Goal: Book appointment/travel/reservation

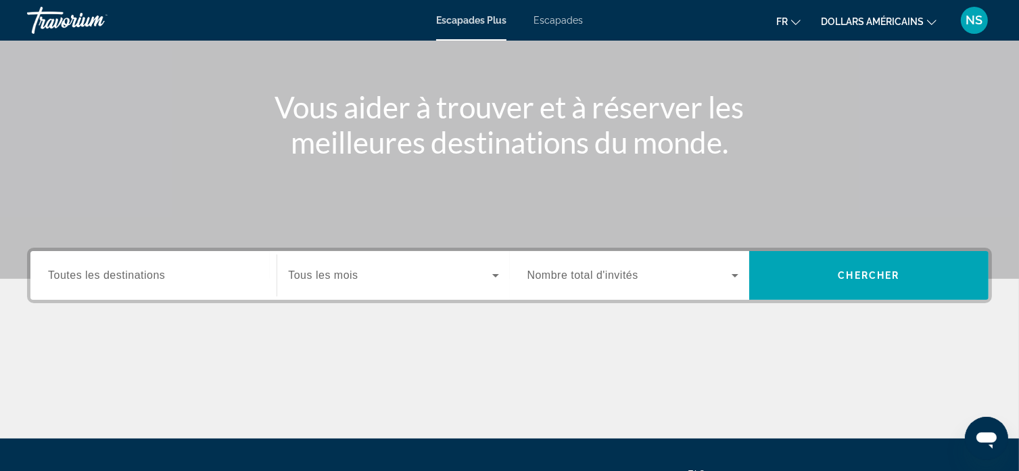
scroll to position [135, 0]
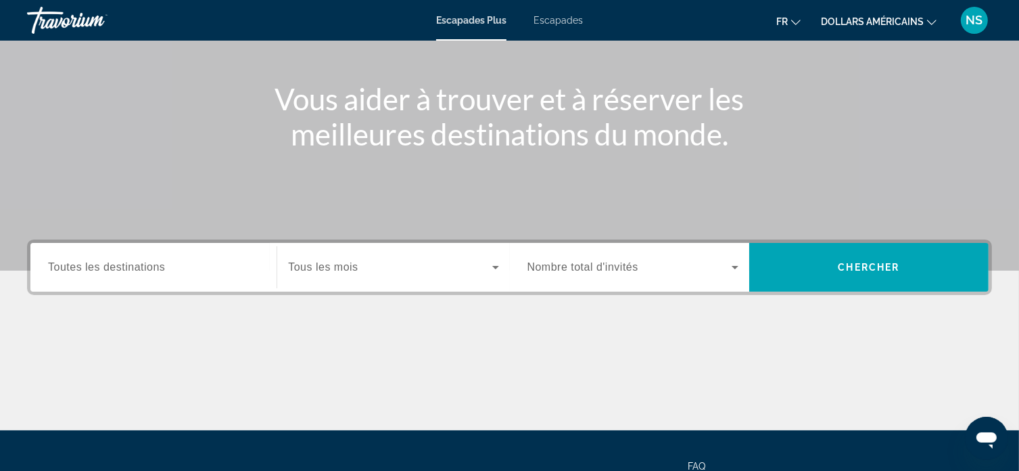
click at [492, 269] on icon "Widget de recherche" at bounding box center [496, 267] width 16 height 16
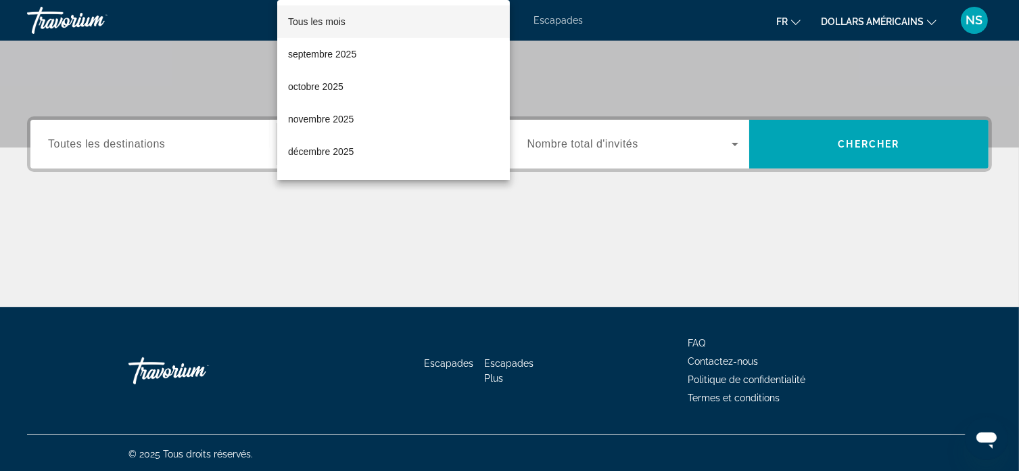
scroll to position [260, 0]
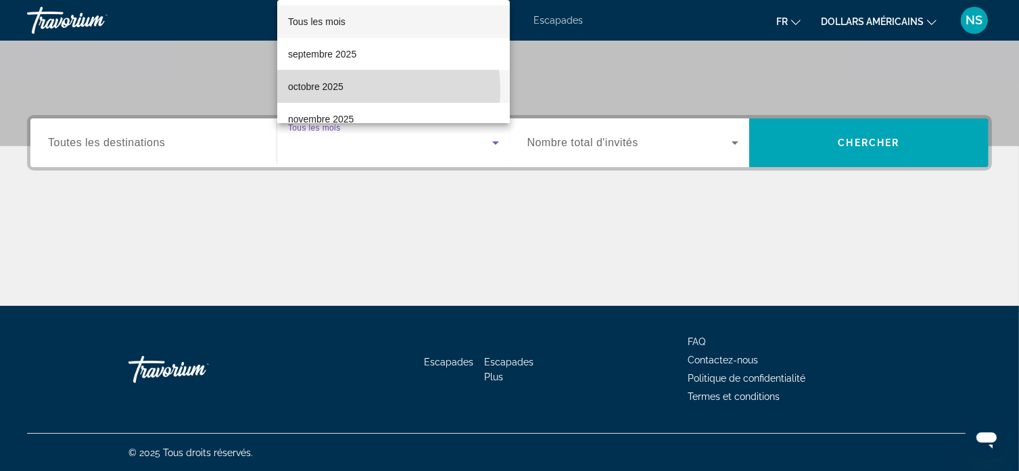
click at [361, 90] on mat-option "octobre 2025" at bounding box center [393, 86] width 233 height 32
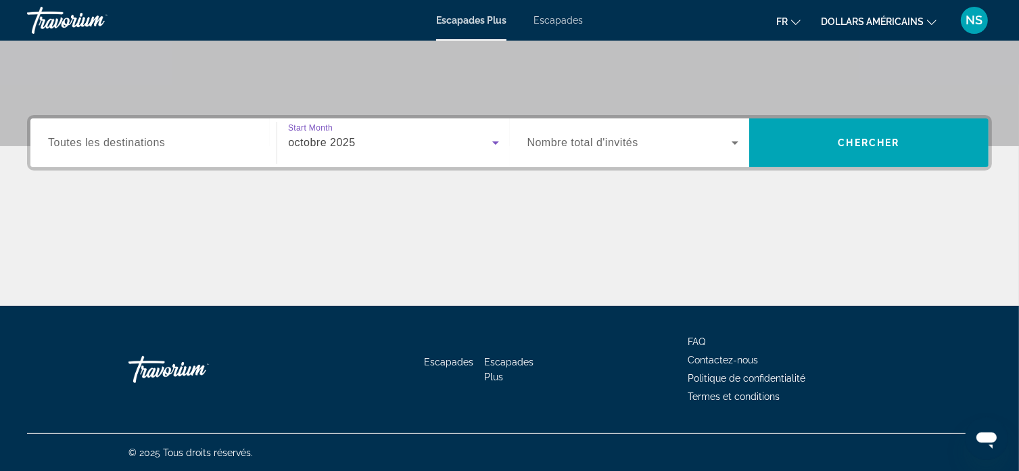
click at [239, 148] on input "Destination Toutes les destinations" at bounding box center [153, 143] width 211 height 16
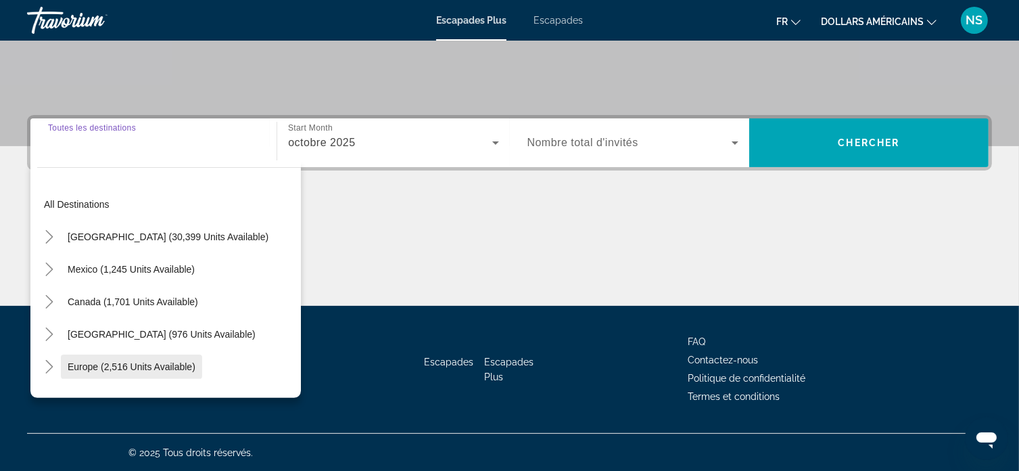
click at [198, 367] on span "Widget de recherche" at bounding box center [131, 366] width 141 height 32
type input "**********"
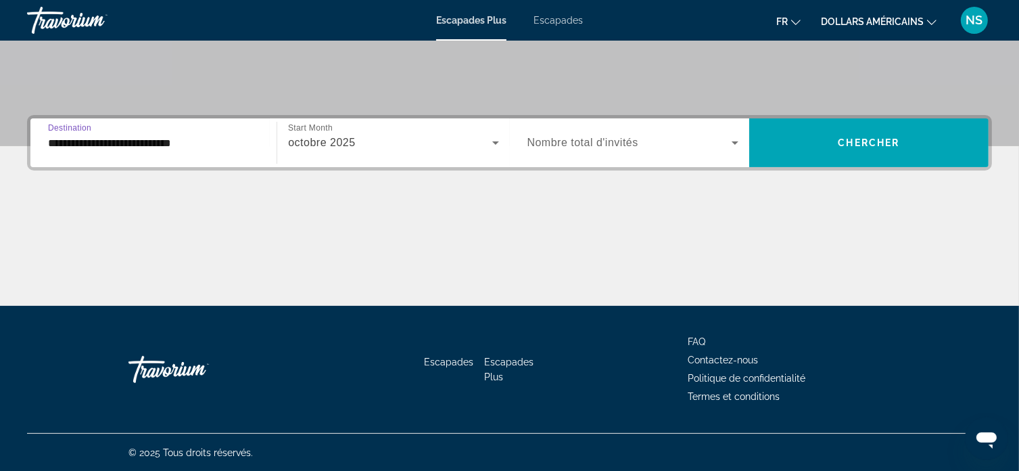
click at [619, 149] on span "Widget de recherche" at bounding box center [630, 143] width 204 height 16
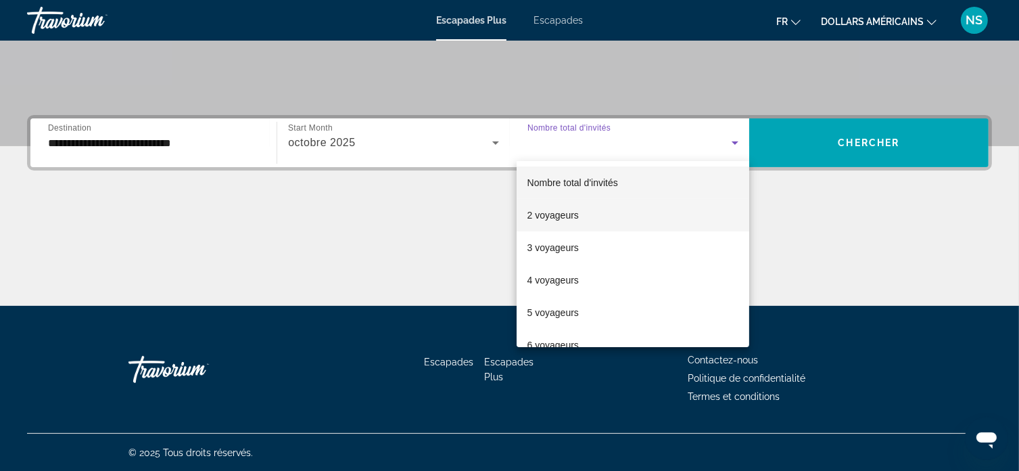
click at [574, 216] on font "2 voyageurs" at bounding box center [553, 215] width 51 height 11
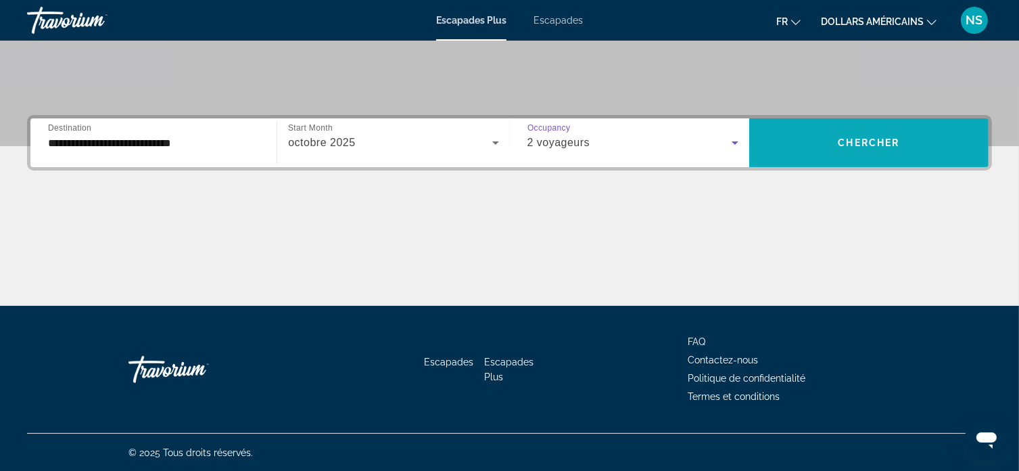
click at [793, 151] on span "Widget de recherche" at bounding box center [868, 142] width 239 height 32
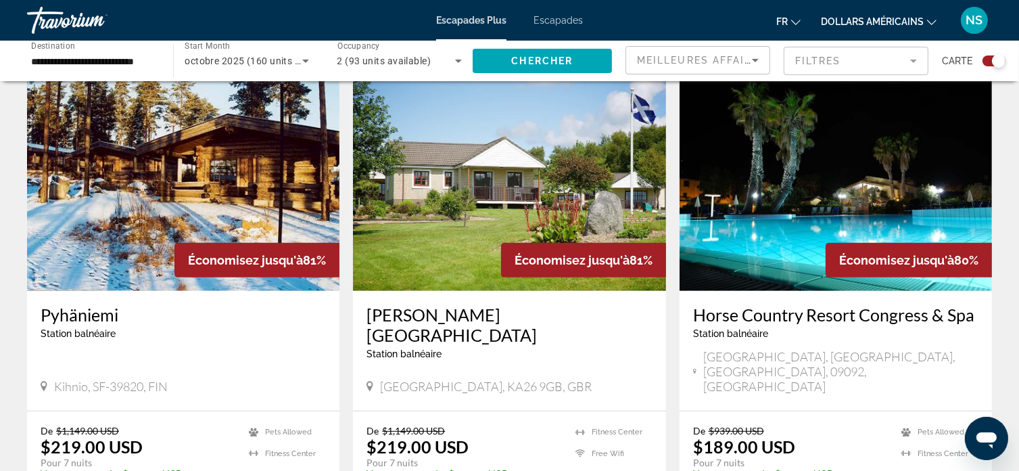
scroll to position [541, 0]
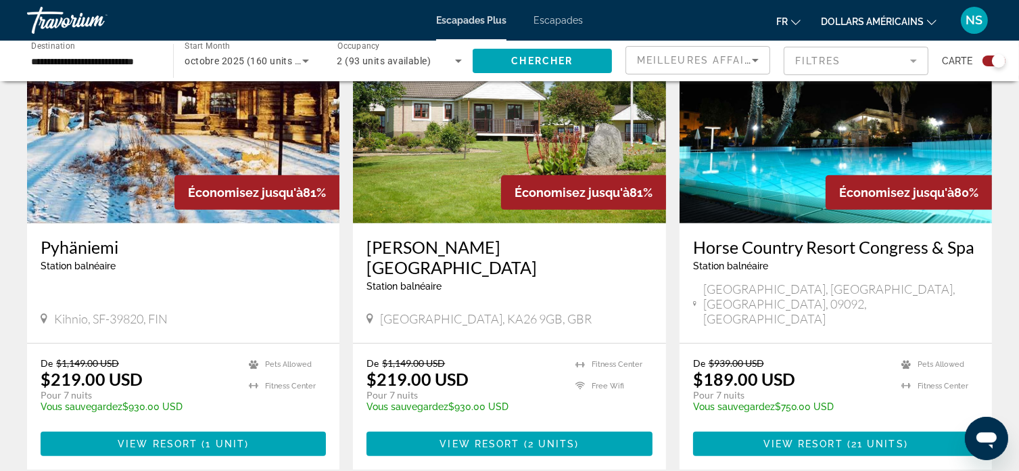
click at [845, 22] on font "dollars américains" at bounding box center [872, 21] width 103 height 11
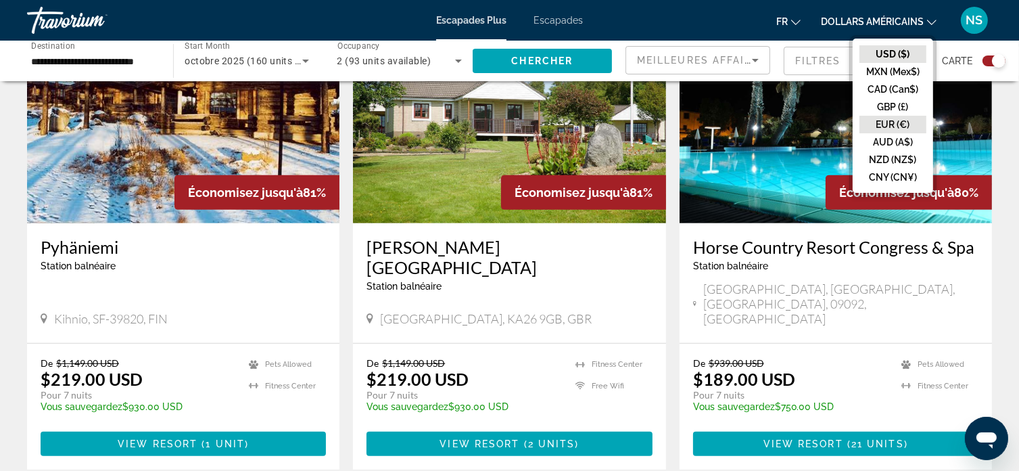
click at [883, 118] on button "EUR (€)" at bounding box center [893, 125] width 67 height 18
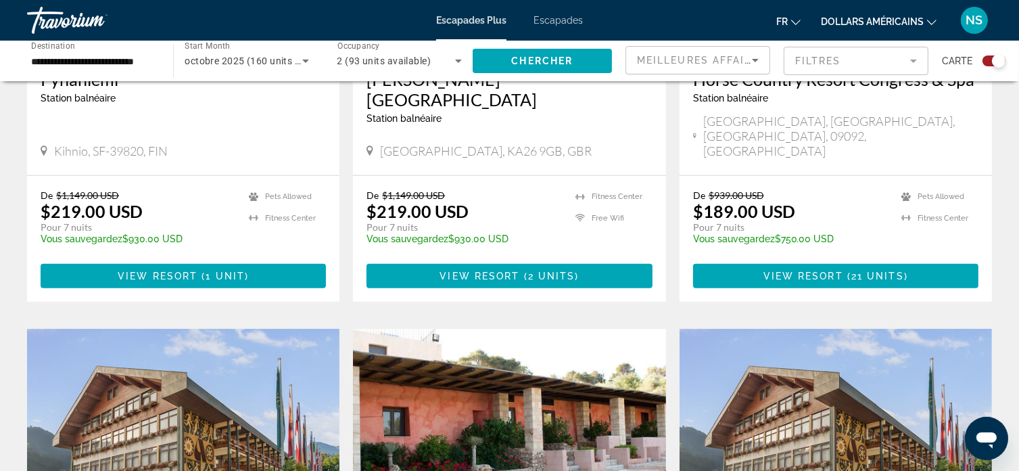
scroll to position [744, 0]
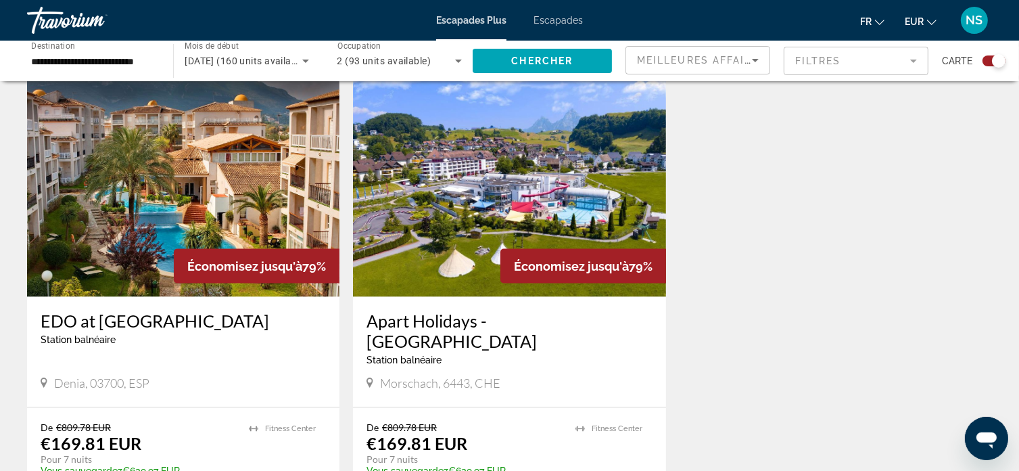
scroll to position [1691, 0]
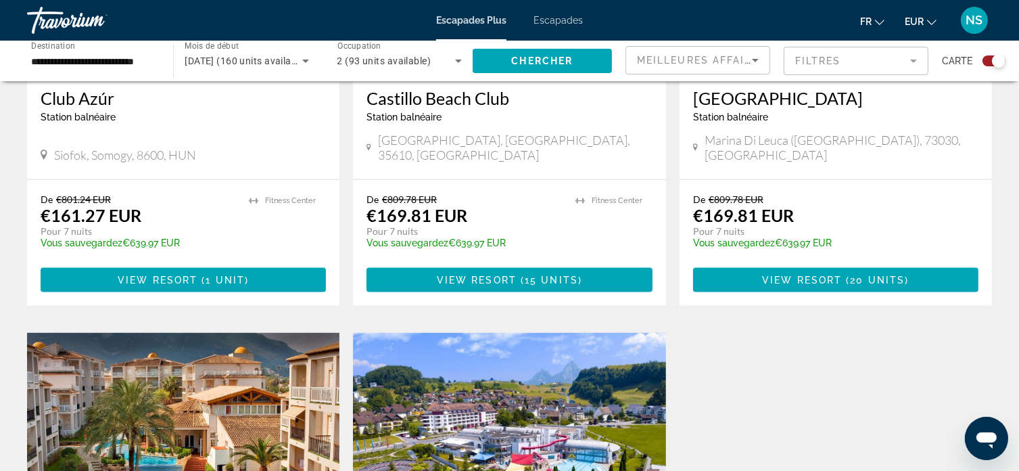
click at [230, 333] on img "Contenu principal" at bounding box center [183, 441] width 312 height 216
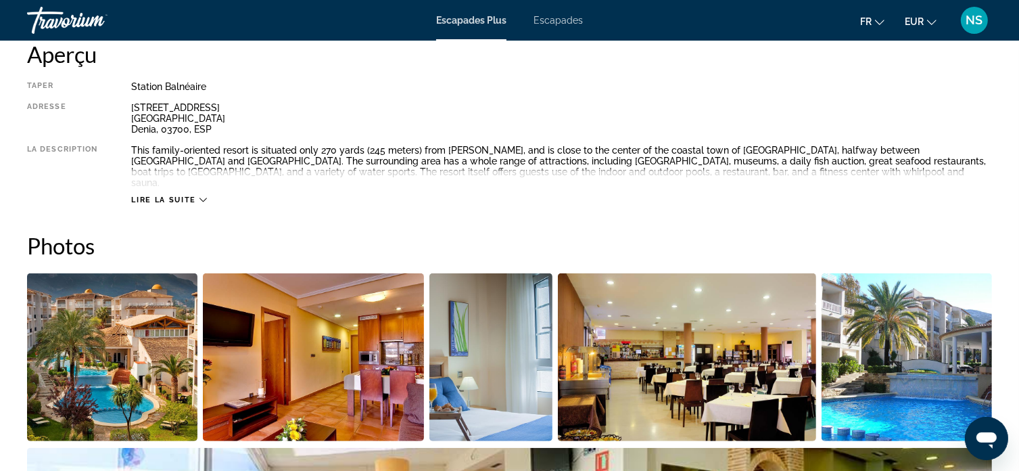
scroll to position [406, 0]
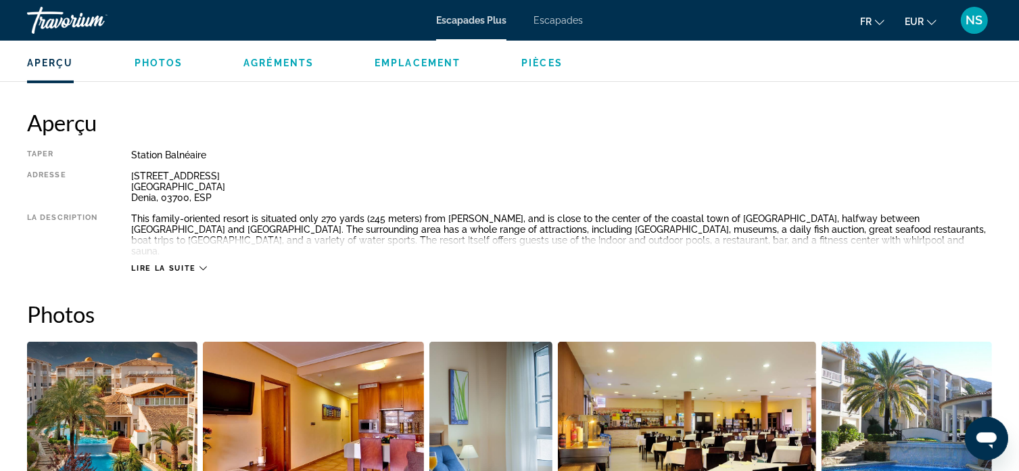
click at [198, 264] on div "Lire la suite" at bounding box center [168, 268] width 75 height 9
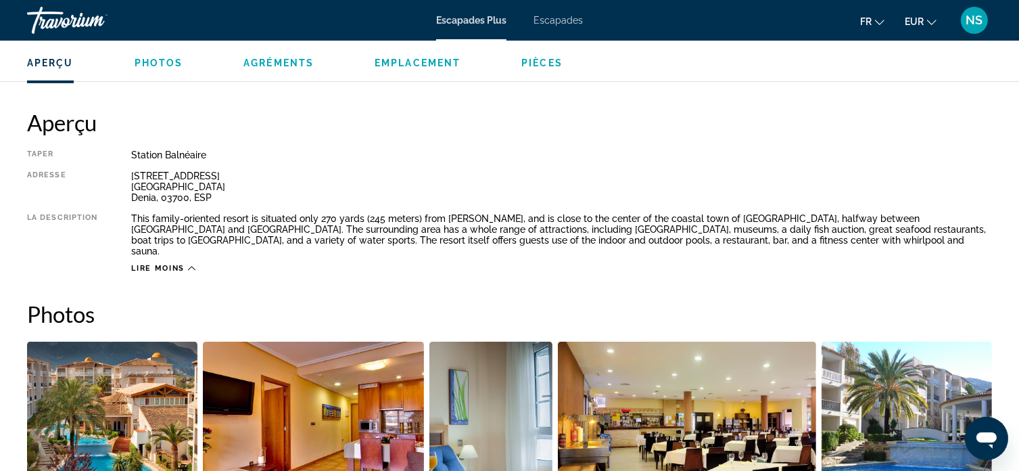
click at [155, 64] on span "Photos" at bounding box center [159, 62] width 49 height 11
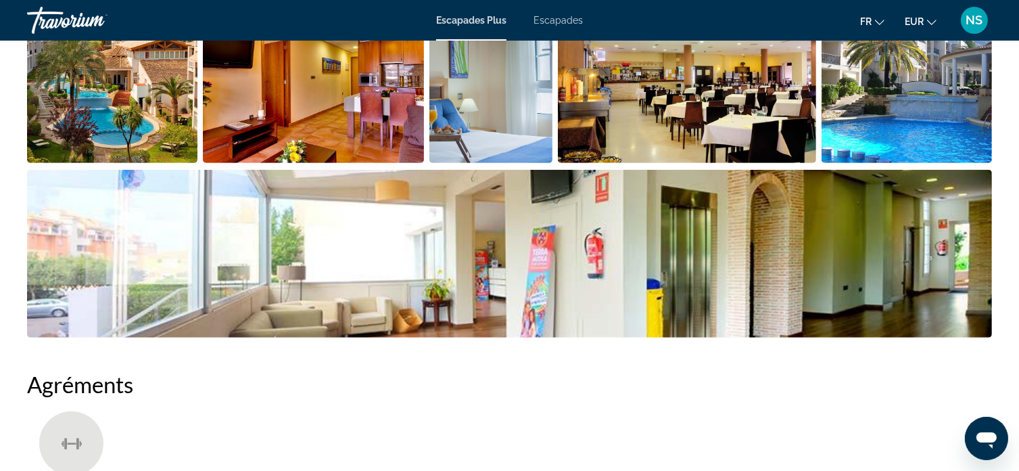
scroll to position [817, 0]
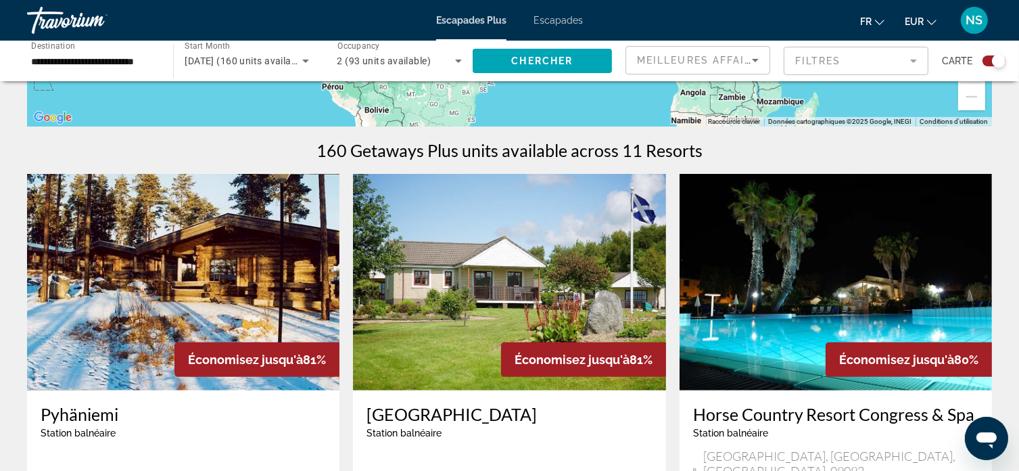
scroll to position [541, 0]
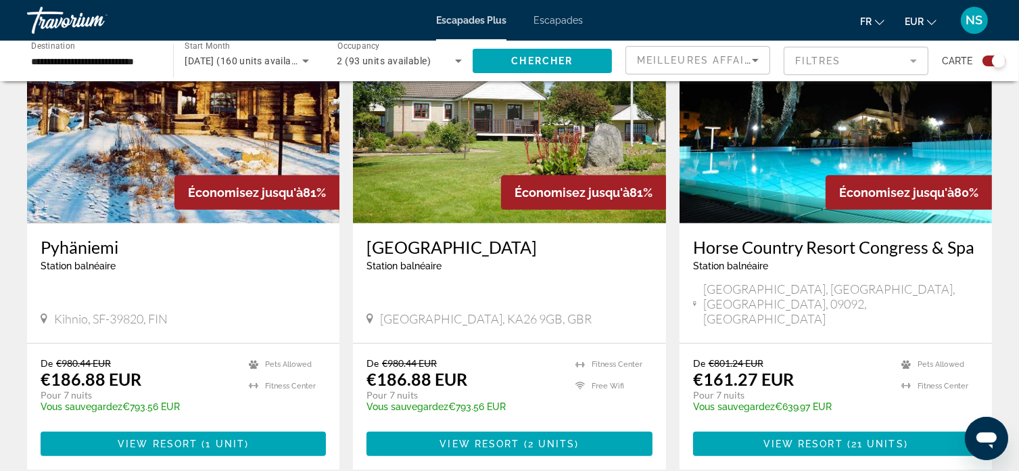
click at [779, 167] on img "Contenu principal" at bounding box center [836, 115] width 312 height 216
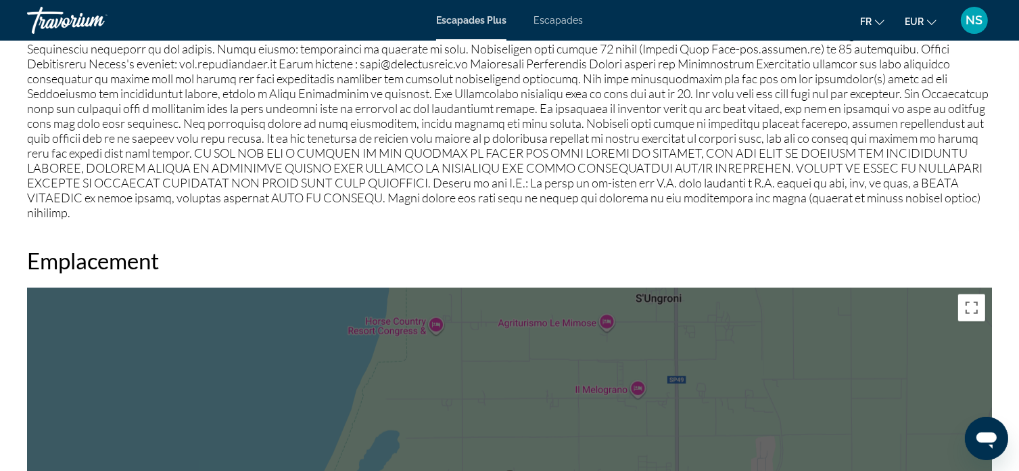
scroll to position [1759, 0]
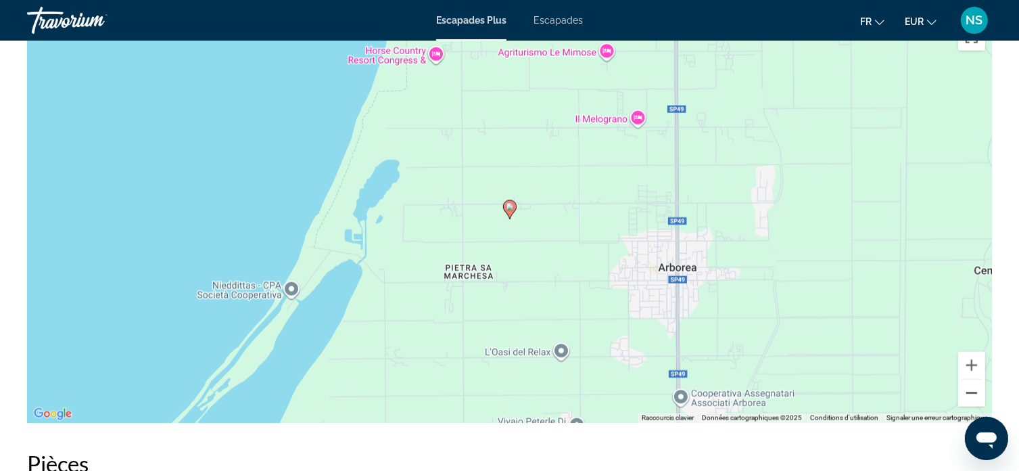
click at [973, 380] on button "Zoom arrière" at bounding box center [971, 392] width 27 height 27
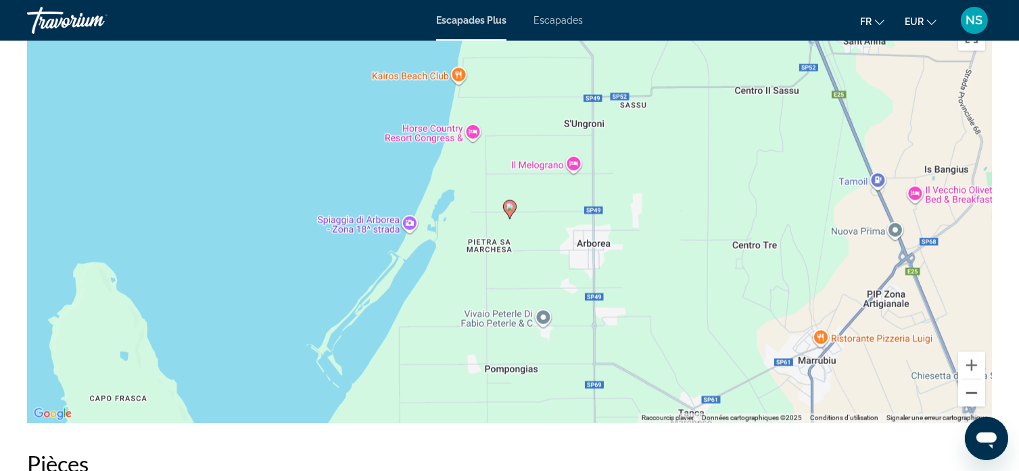
click at [973, 380] on button "Zoom arrière" at bounding box center [971, 392] width 27 height 27
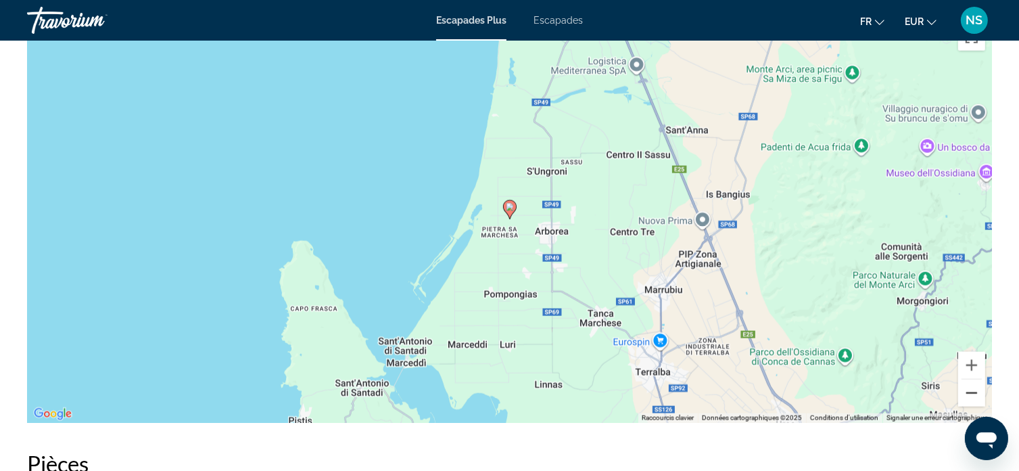
click at [973, 380] on button "Zoom arrière" at bounding box center [971, 392] width 27 height 27
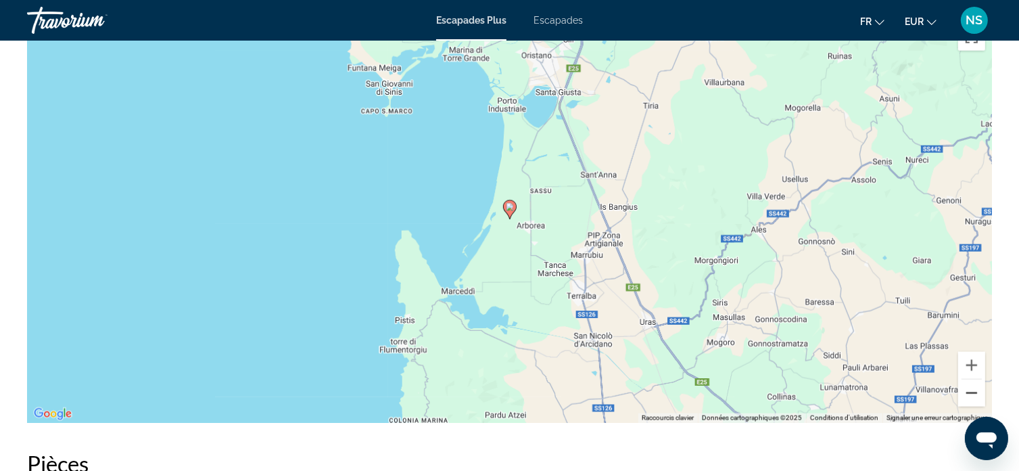
click at [973, 380] on button "Zoom arrière" at bounding box center [971, 392] width 27 height 27
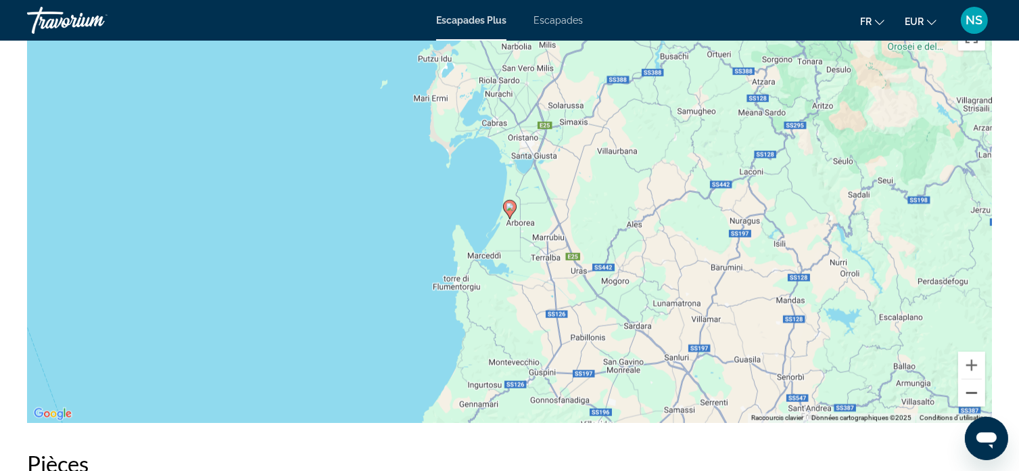
click at [972, 380] on button "Zoom arrière" at bounding box center [971, 392] width 27 height 27
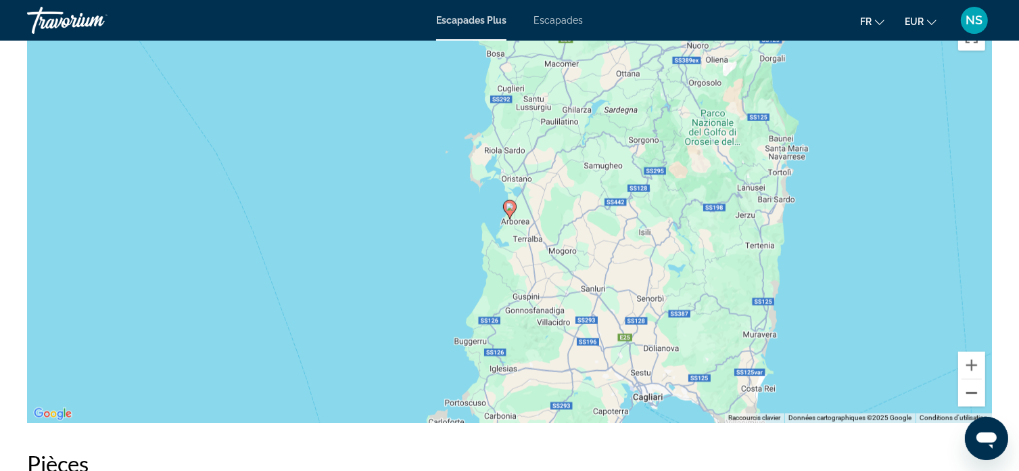
click at [972, 380] on button "Zoom arrière" at bounding box center [971, 392] width 27 height 27
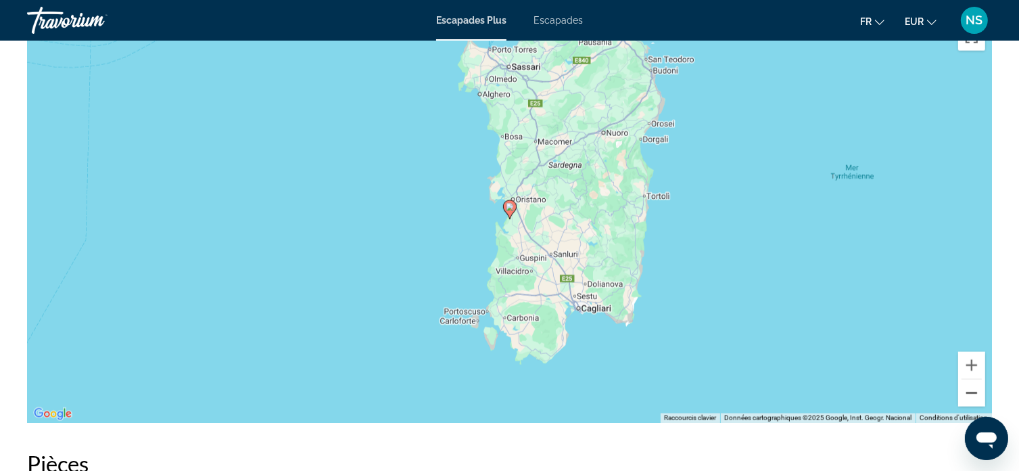
click at [972, 380] on button "Zoom arrière" at bounding box center [971, 392] width 27 height 27
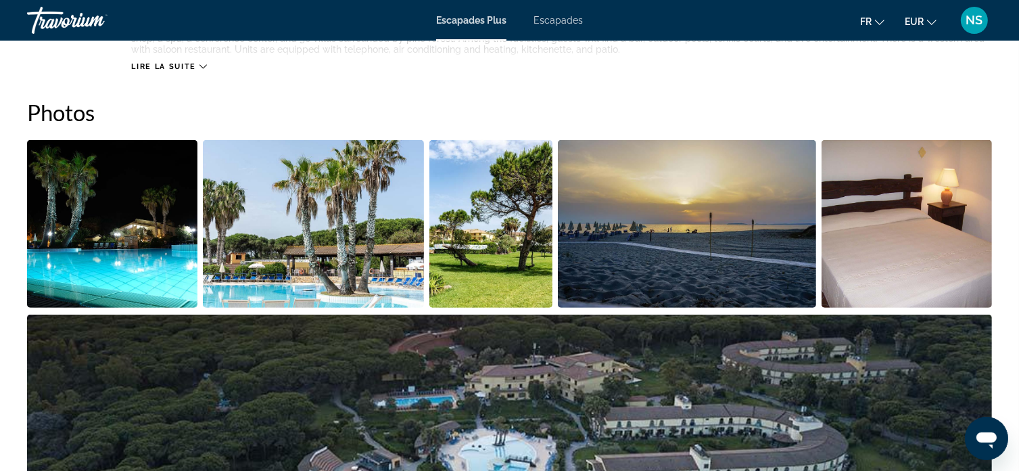
scroll to position [611, 0]
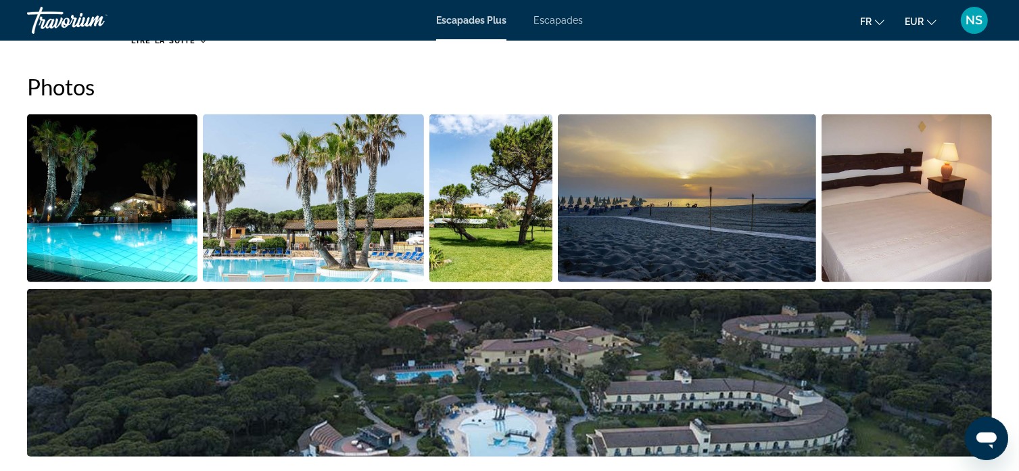
click at [949, 169] on img "Open full-screen image slider" at bounding box center [907, 198] width 170 height 168
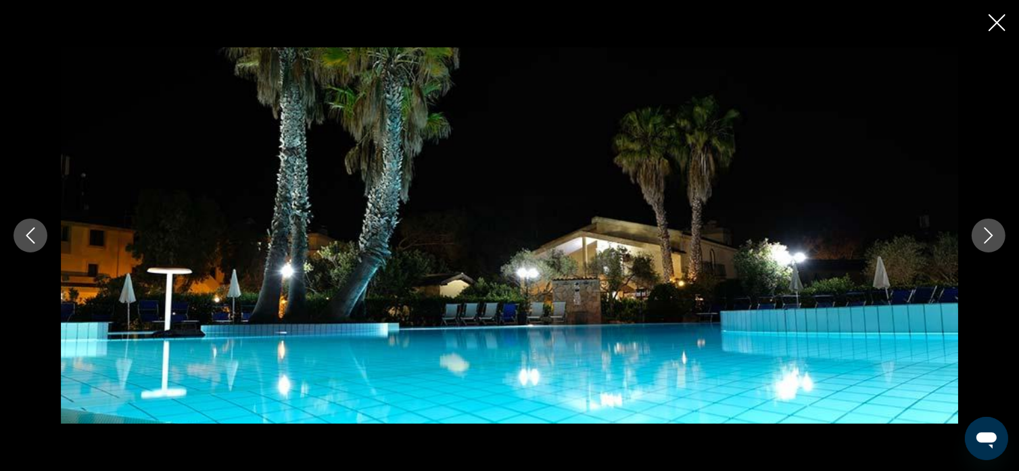
click at [990, 239] on icon "Next image" at bounding box center [989, 235] width 16 height 16
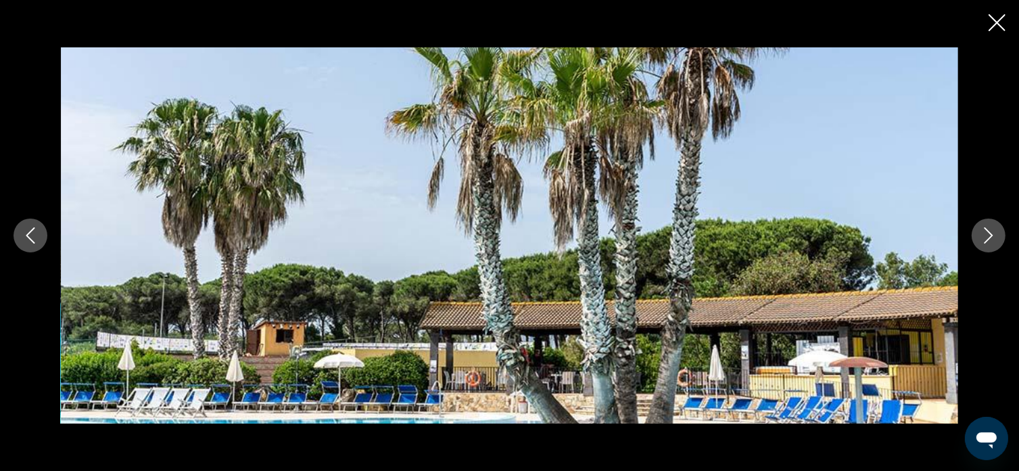
click at [990, 239] on icon "Next image" at bounding box center [989, 235] width 16 height 16
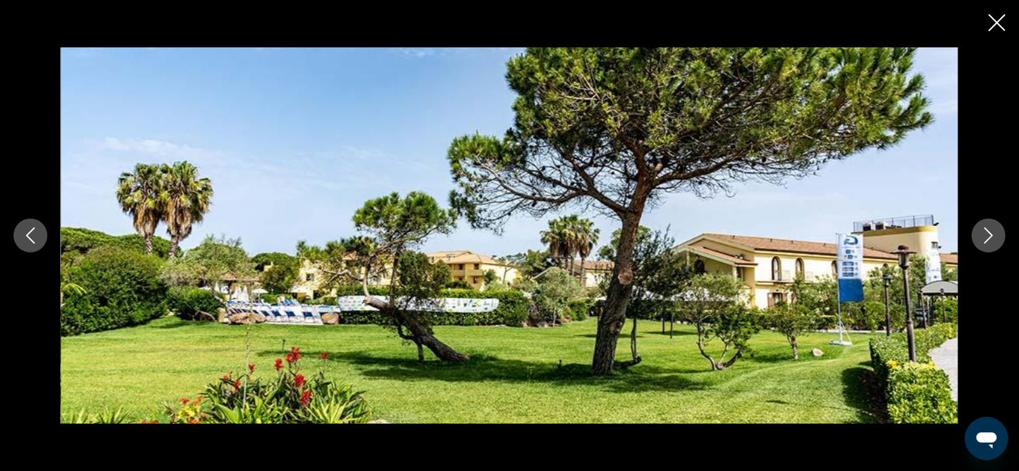
click at [990, 239] on icon "Next image" at bounding box center [989, 235] width 16 height 16
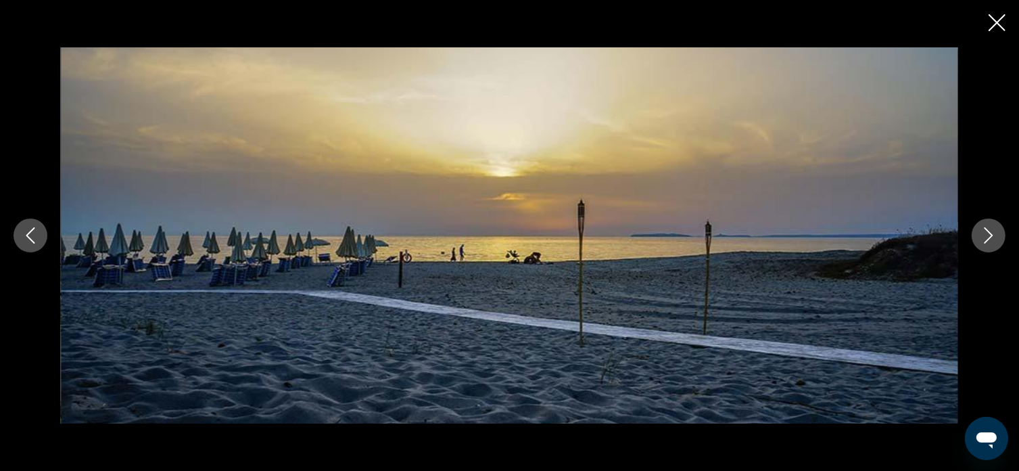
click at [990, 239] on icon "Next image" at bounding box center [989, 235] width 16 height 16
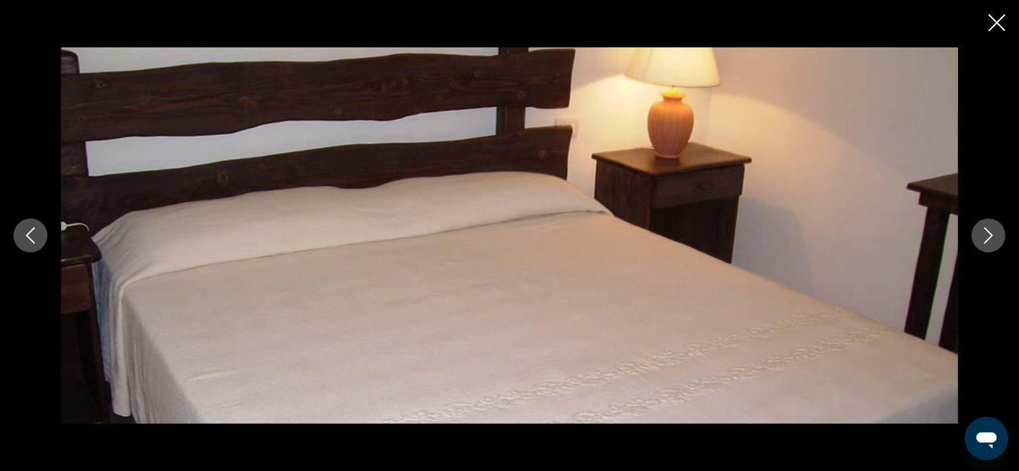
click at [990, 239] on icon "Next image" at bounding box center [989, 235] width 16 height 16
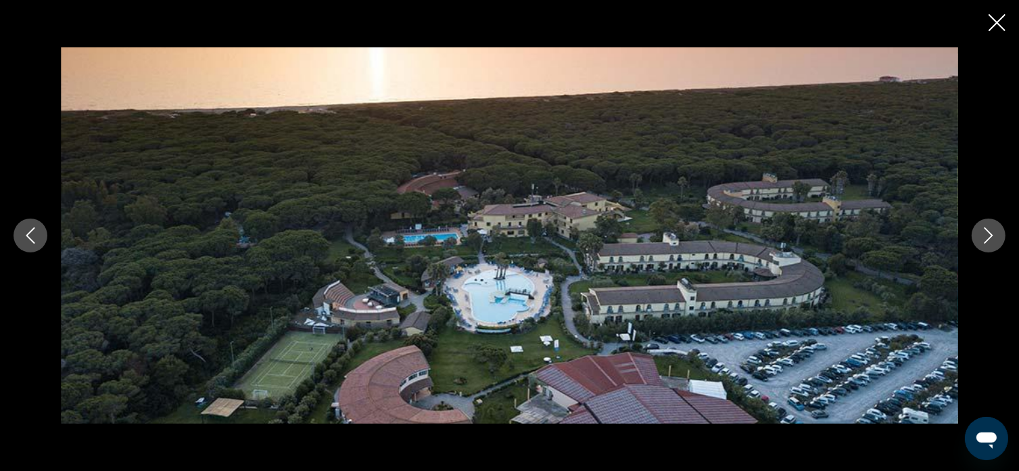
click at [990, 239] on icon "Next image" at bounding box center [989, 235] width 16 height 16
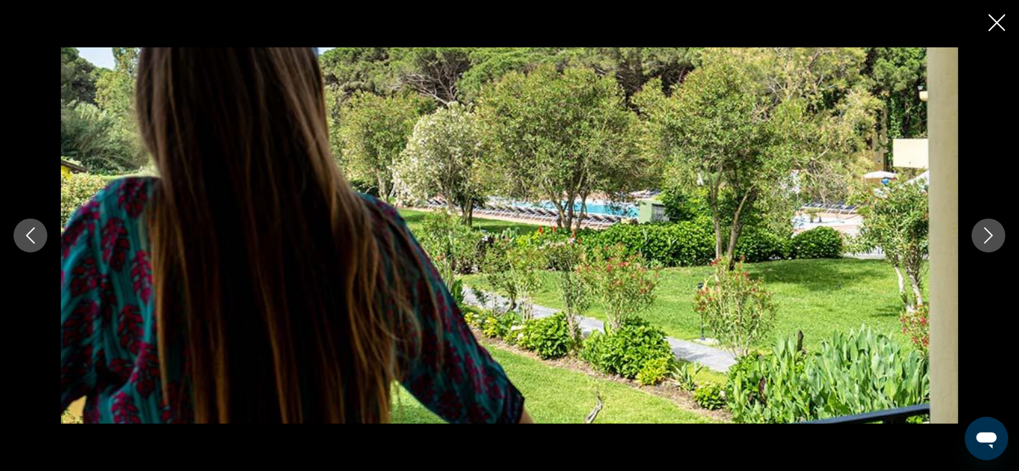
click at [990, 239] on icon "Next image" at bounding box center [989, 235] width 16 height 16
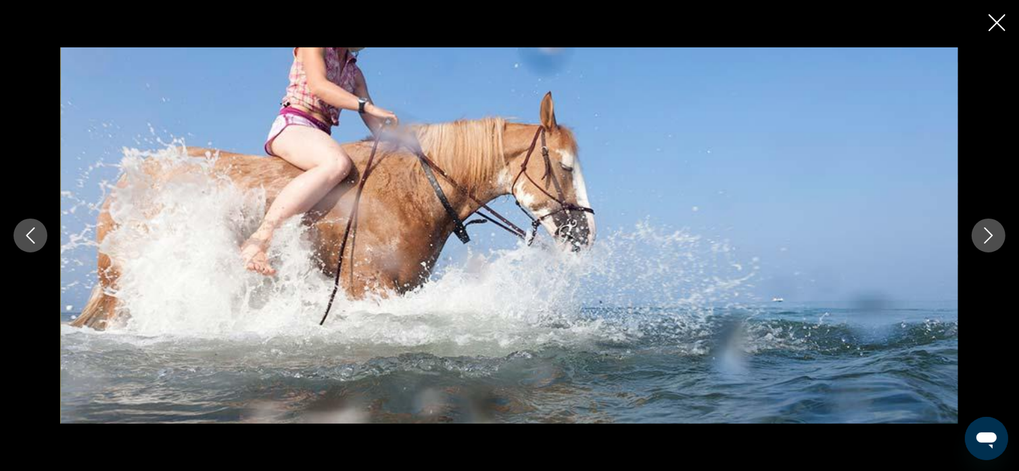
click at [990, 239] on icon "Next image" at bounding box center [989, 235] width 16 height 16
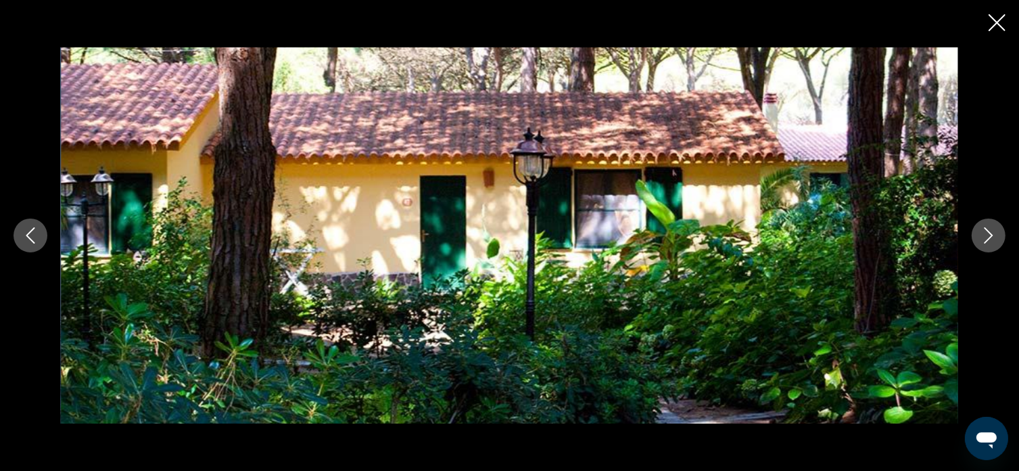
click at [990, 239] on icon "Next image" at bounding box center [989, 235] width 16 height 16
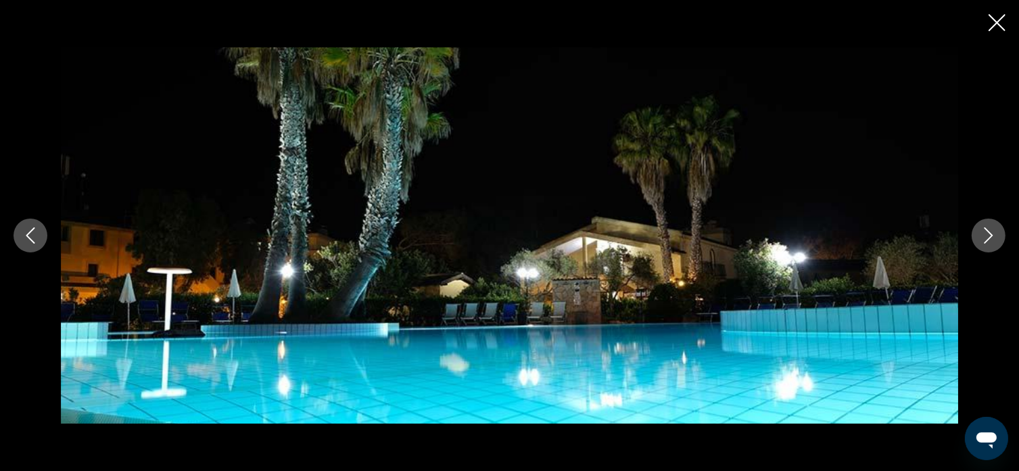
click at [993, 26] on icon "Close slideshow" at bounding box center [997, 22] width 17 height 17
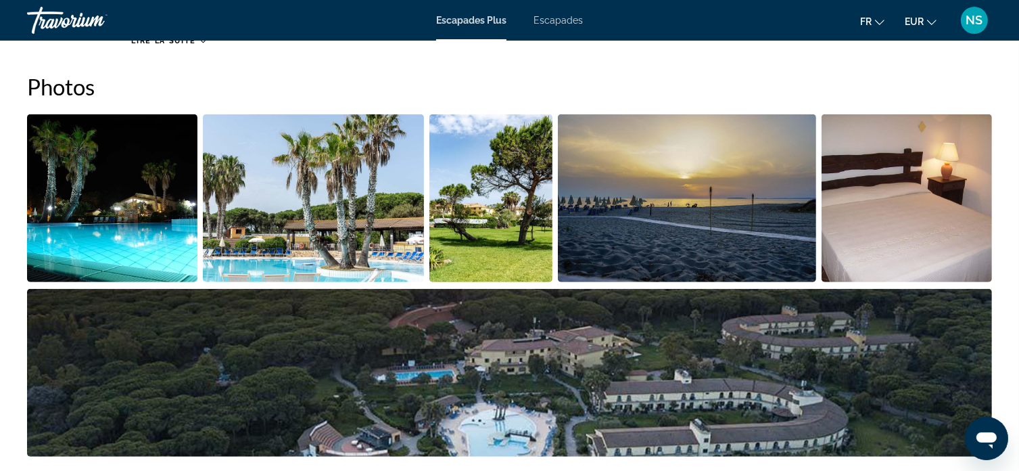
click at [553, 26] on div "Escapades Plus Escapades fr Anglais Espagnol Français italien Portugais russe E…" at bounding box center [509, 20] width 1019 height 35
click at [553, 21] on font "Escapades" at bounding box center [558, 20] width 49 height 11
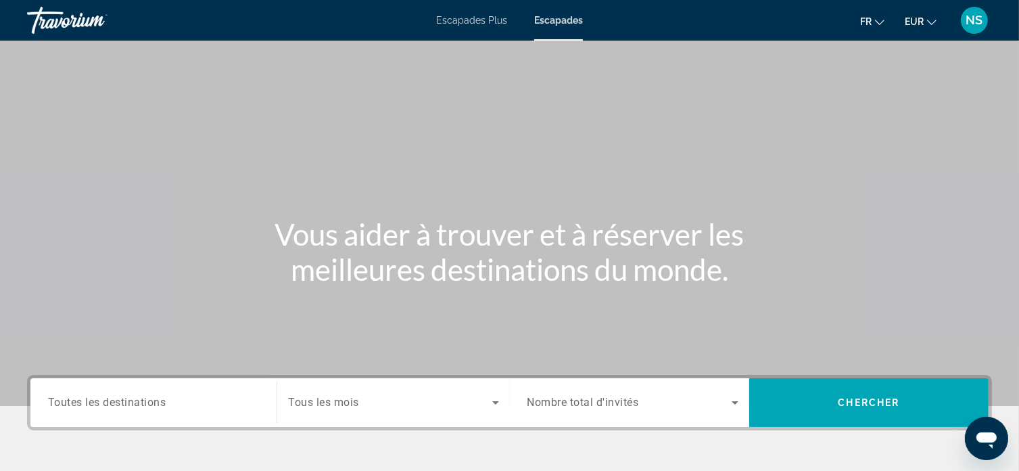
click at [465, 16] on font "Escapades Plus" at bounding box center [471, 20] width 71 height 11
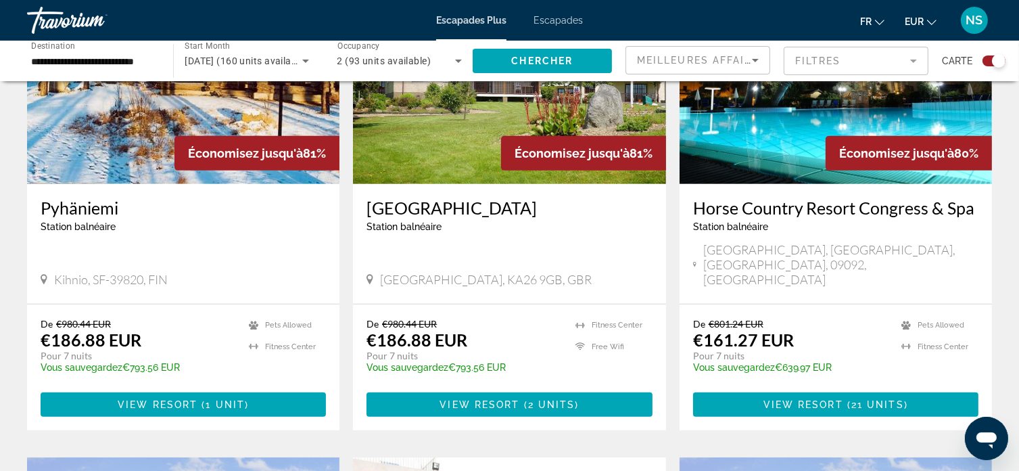
scroll to position [609, 0]
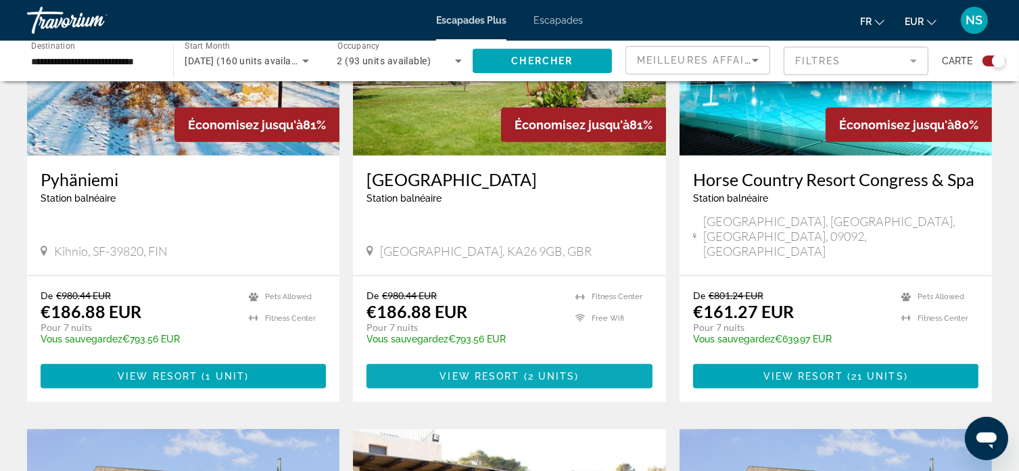
click at [469, 371] on span "View Resort" at bounding box center [480, 376] width 80 height 11
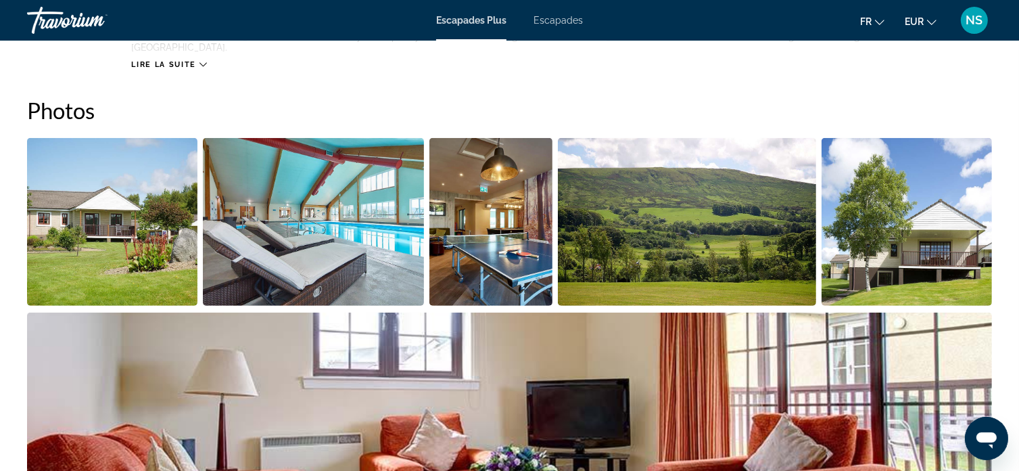
scroll to position [879, 0]
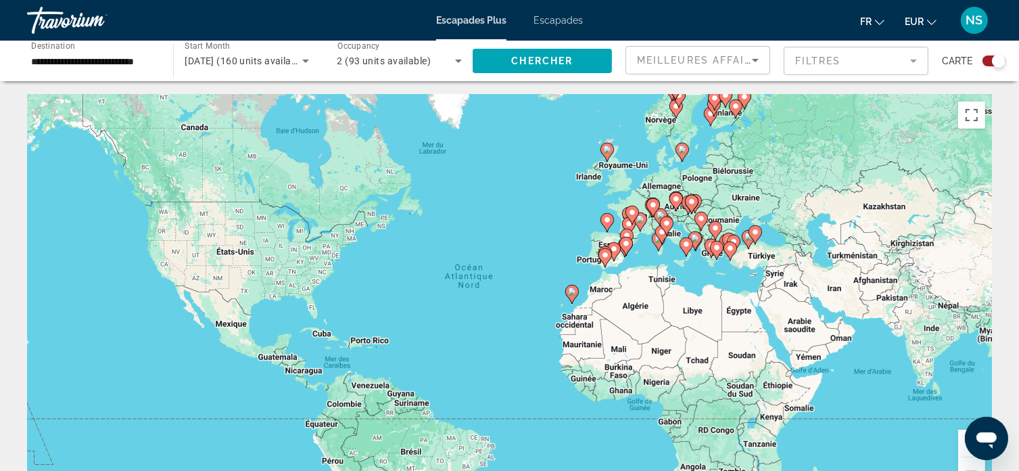
click at [963, 451] on button "Zoom avant" at bounding box center [971, 443] width 27 height 27
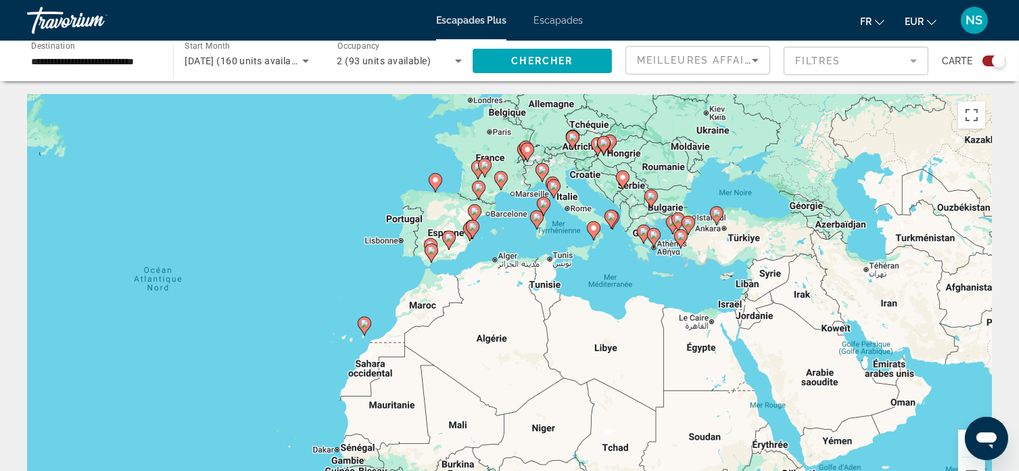
drag, startPoint x: 757, startPoint y: 304, endPoint x: 486, endPoint y: 329, distance: 272.4
click at [486, 329] on div "Pour activer le glissement avec le clavier, appuyez sur Alt+Entrée. Une fois ce…" at bounding box center [509, 298] width 965 height 406
click at [963, 450] on button "Zoom avant" at bounding box center [971, 443] width 27 height 27
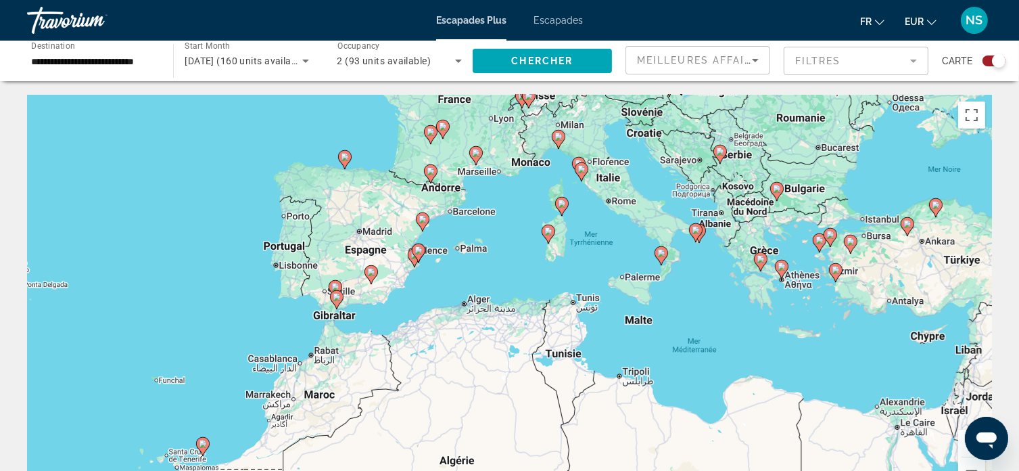
drag, startPoint x: 660, startPoint y: 265, endPoint x: 643, endPoint y: 348, distance: 85.0
click at [643, 348] on div "Pour activer le glissement avec le clavier, appuyez sur Alt+Entrée. Une fois ce…" at bounding box center [509, 298] width 965 height 406
click at [338, 297] on image "Contenu principal" at bounding box center [337, 297] width 8 height 8
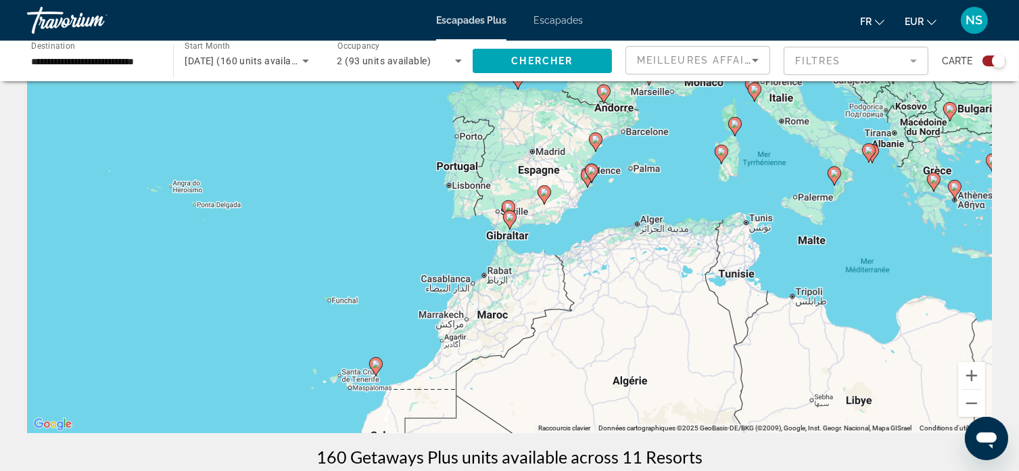
scroll to position [68, 0]
click at [510, 217] on image "Contenu principal" at bounding box center [510, 217] width 8 height 8
type input "**********"
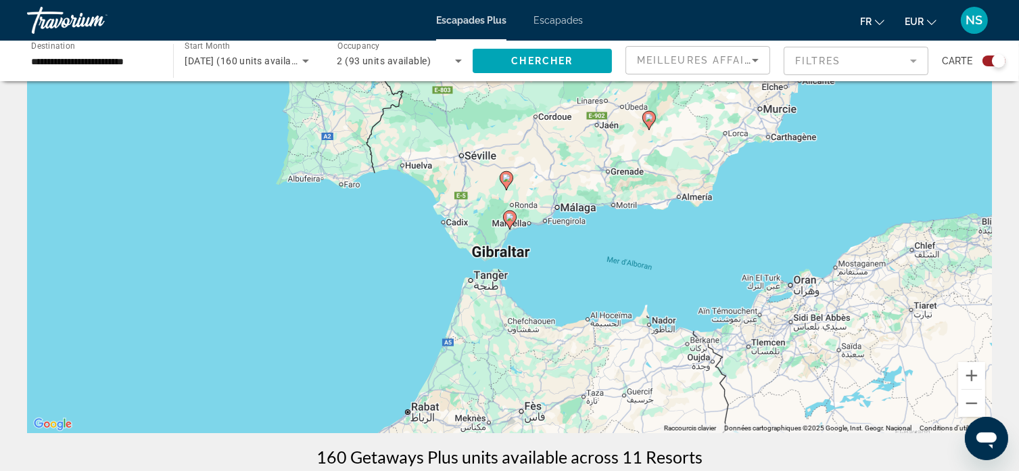
click at [510, 217] on image "Contenu principal" at bounding box center [510, 217] width 8 height 8
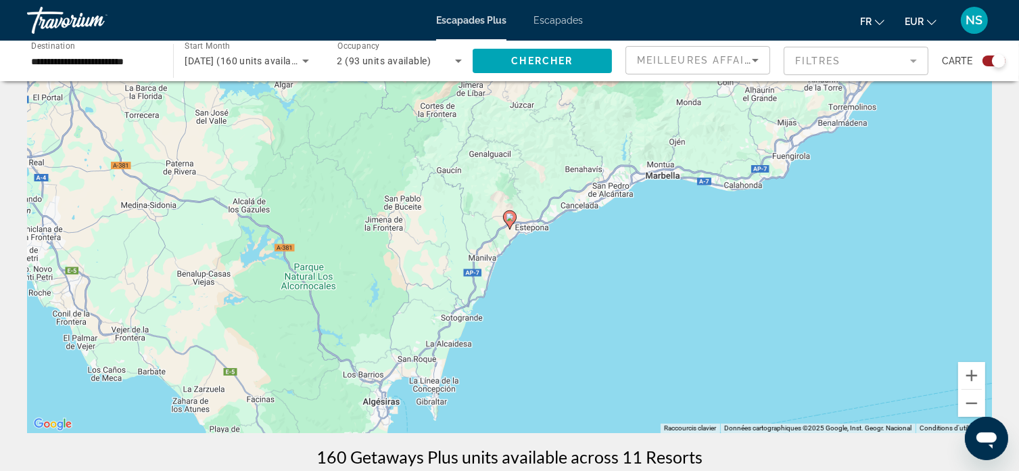
click at [510, 217] on image "Contenu principal" at bounding box center [510, 217] width 8 height 8
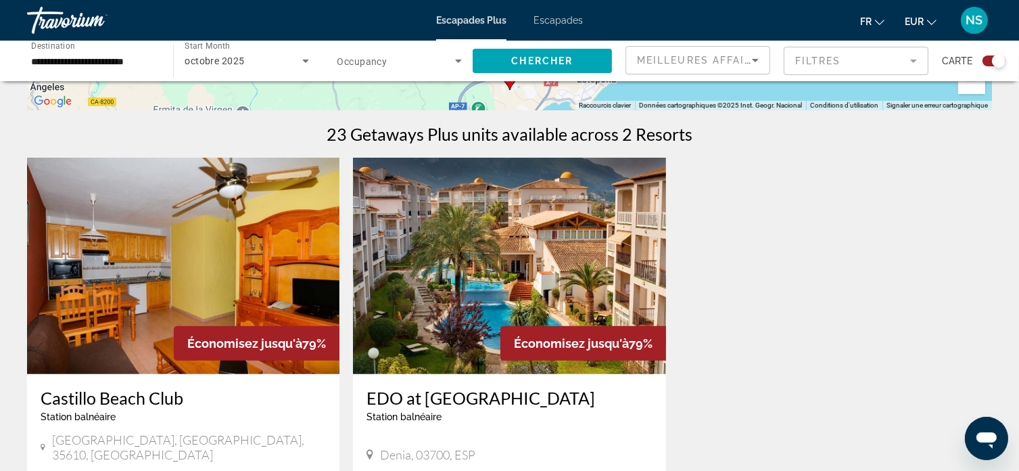
scroll to position [473, 0]
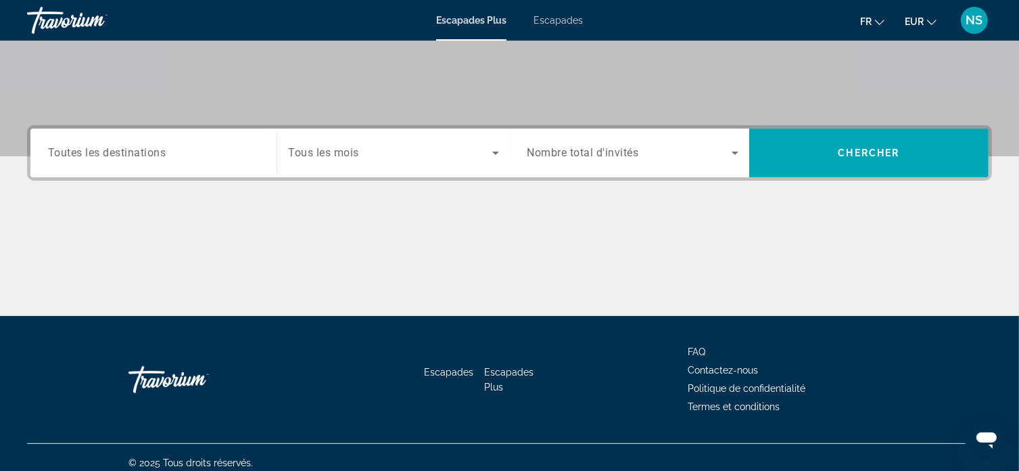
scroll to position [260, 0]
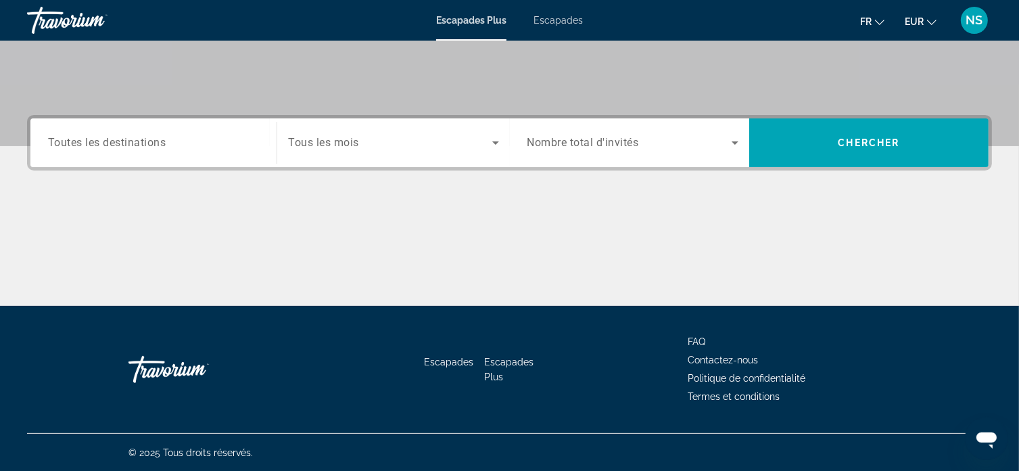
click at [208, 145] on input "Destination Toutes les destinations" at bounding box center [153, 143] width 211 height 16
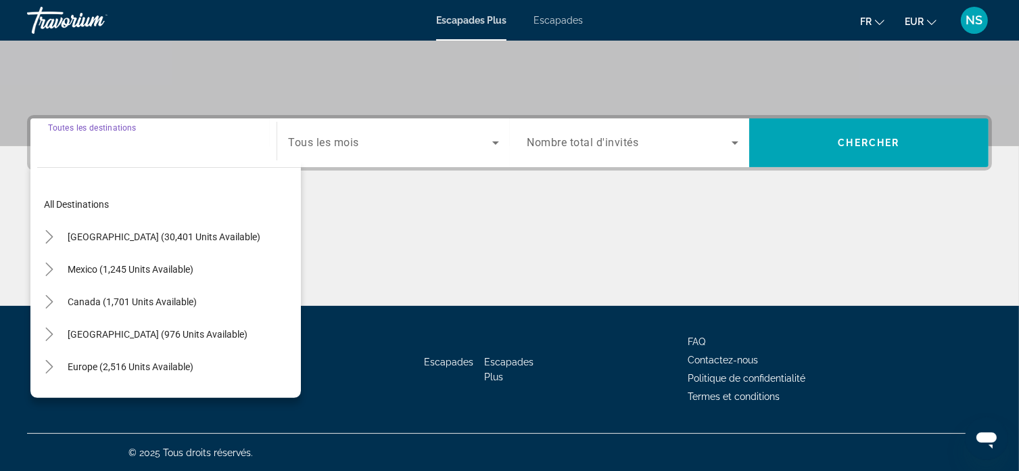
click at [200, 359] on div "Europe (2,516 units available)" at bounding box center [169, 366] width 264 height 32
click at [192, 364] on span "Europe (2,516 units available)" at bounding box center [131, 366] width 126 height 11
type input "**********"
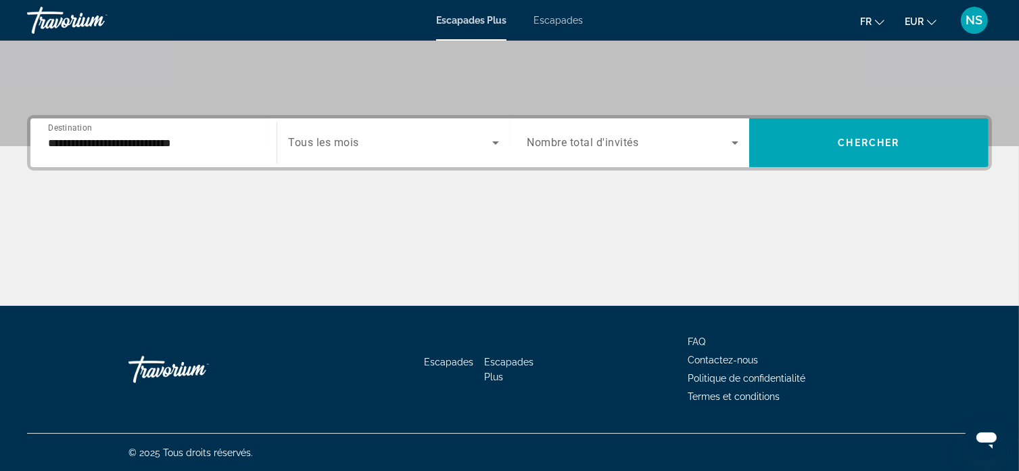
click at [368, 152] on div "Search widget" at bounding box center [393, 143] width 210 height 38
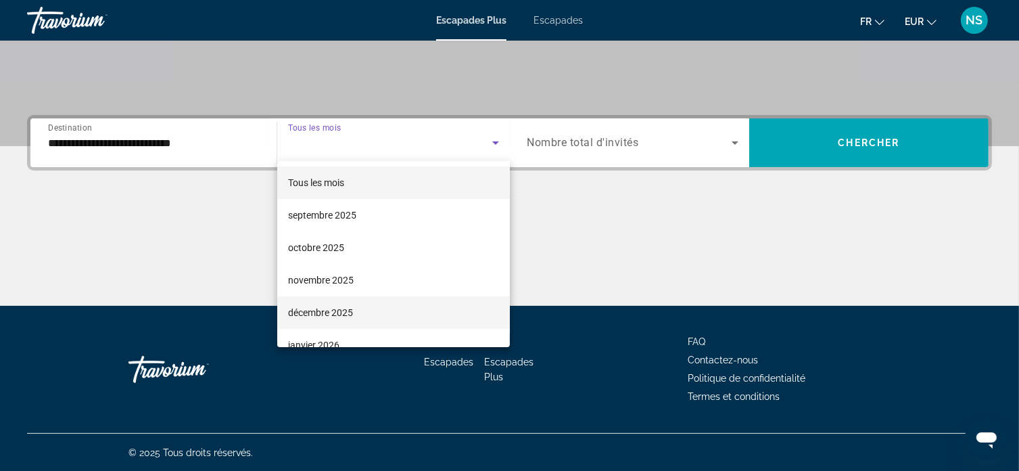
click at [342, 315] on font "décembre 2025" at bounding box center [320, 312] width 65 height 11
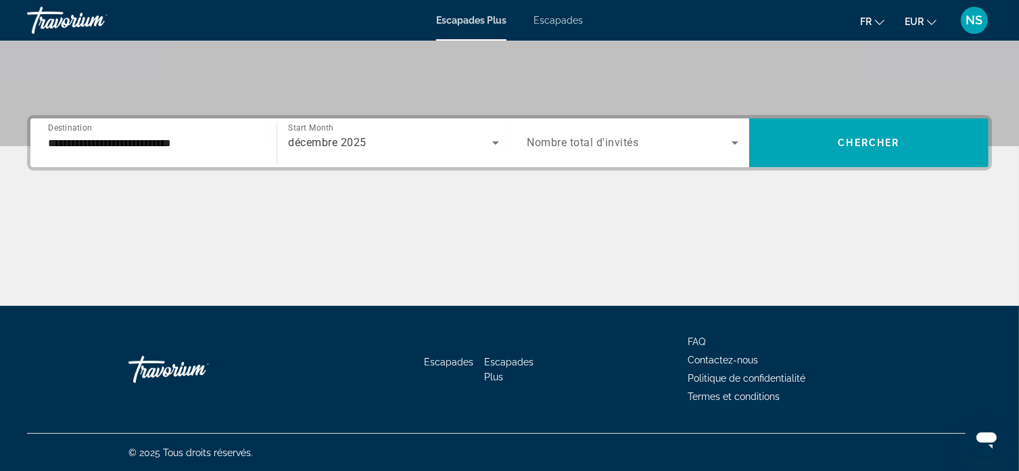
click at [593, 148] on span "Nombre total d'invités" at bounding box center [584, 143] width 112 height 13
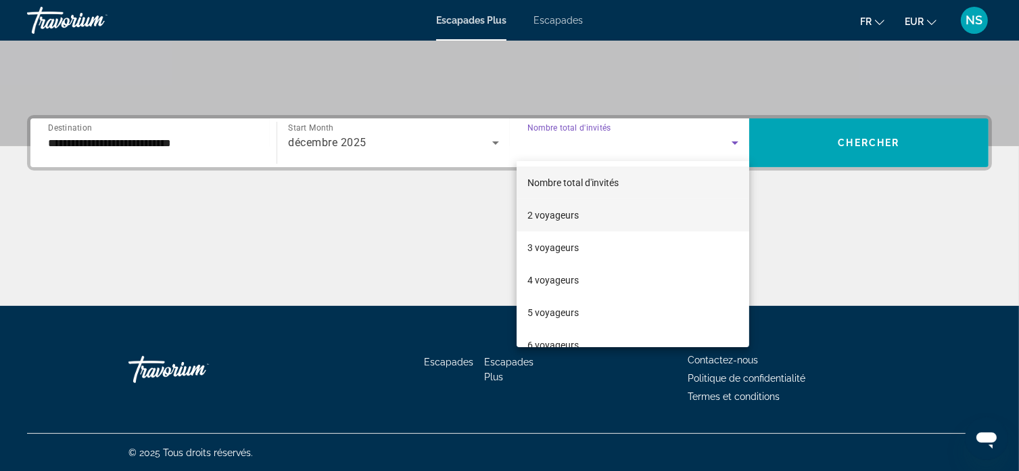
click at [587, 223] on mat-option "2 voyageurs" at bounding box center [633, 215] width 233 height 32
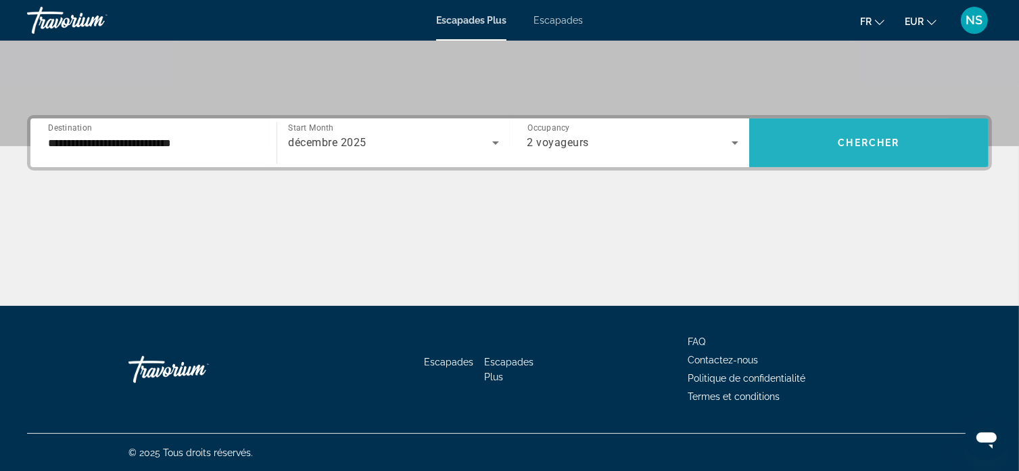
click at [800, 154] on span "Search widget" at bounding box center [868, 142] width 239 height 32
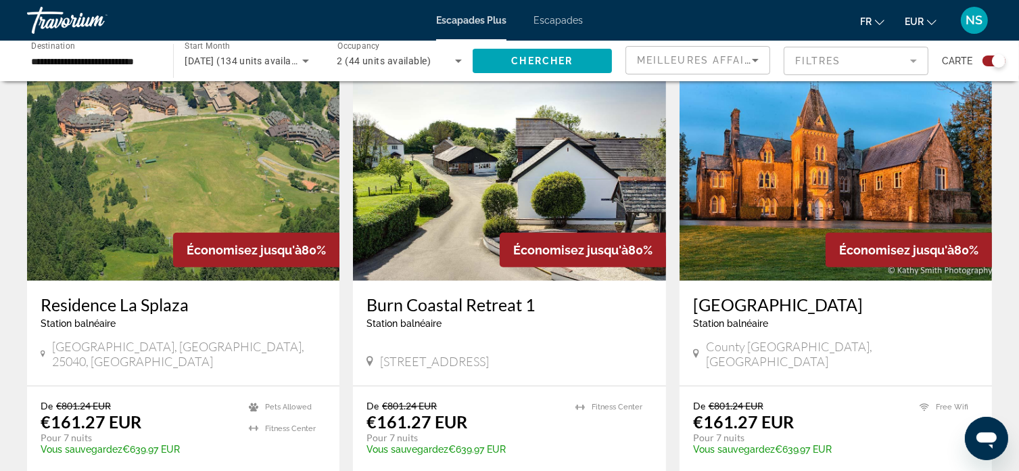
scroll to position [1015, 0]
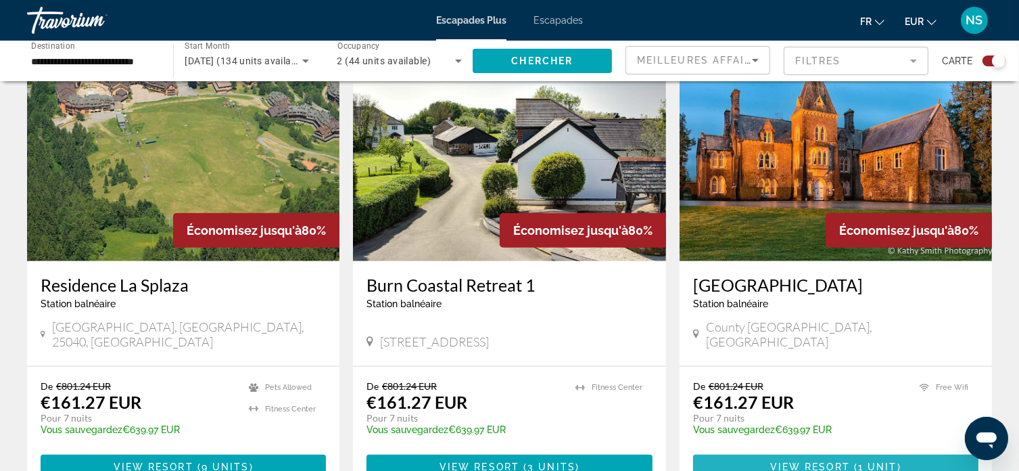
click at [809, 461] on span "View Resort" at bounding box center [810, 466] width 80 height 11
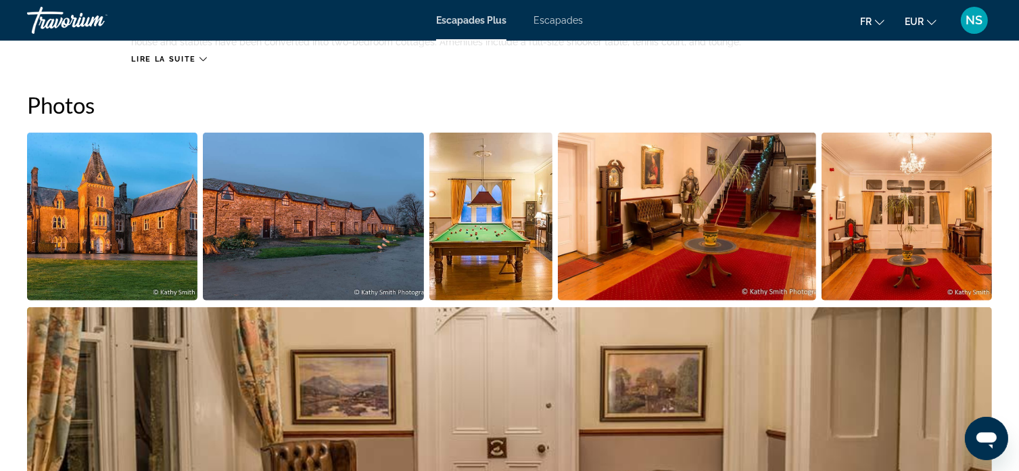
scroll to position [541, 0]
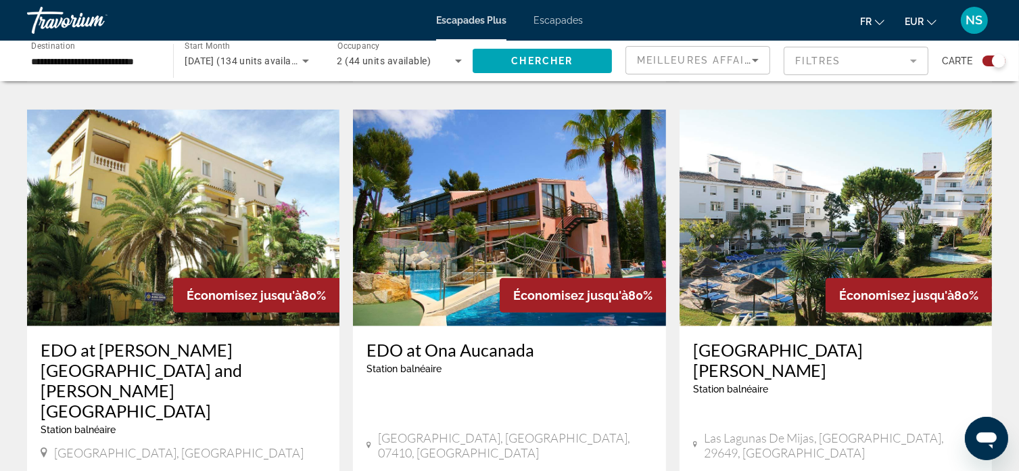
scroll to position [1488, 0]
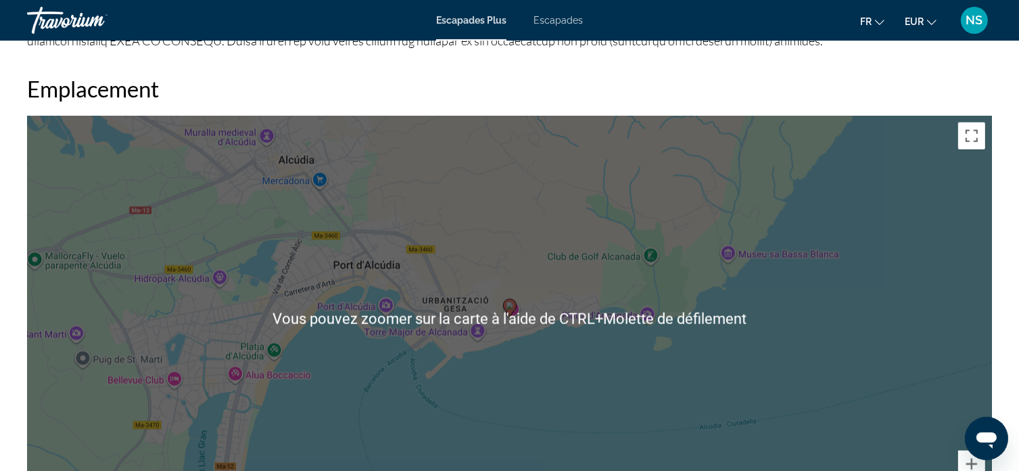
scroll to position [1759, 0]
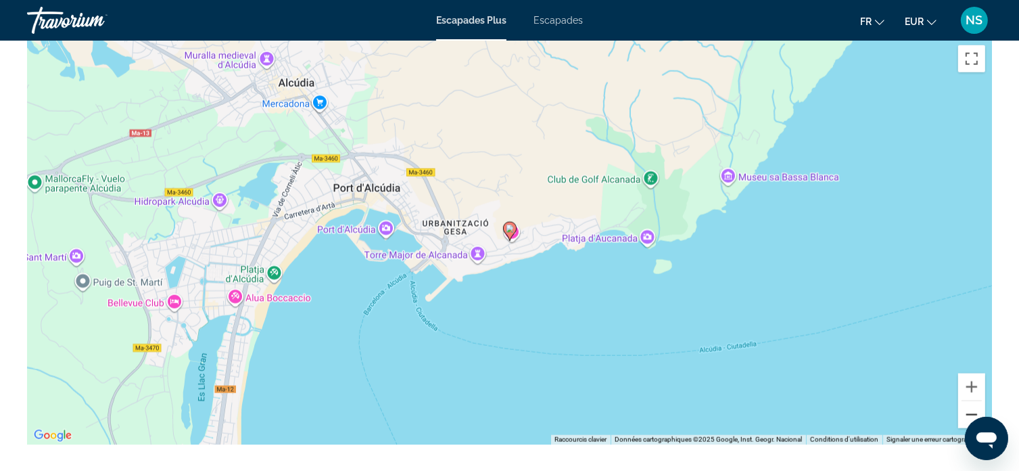
click at [963, 417] on button "Zoom arrière" at bounding box center [971, 414] width 27 height 27
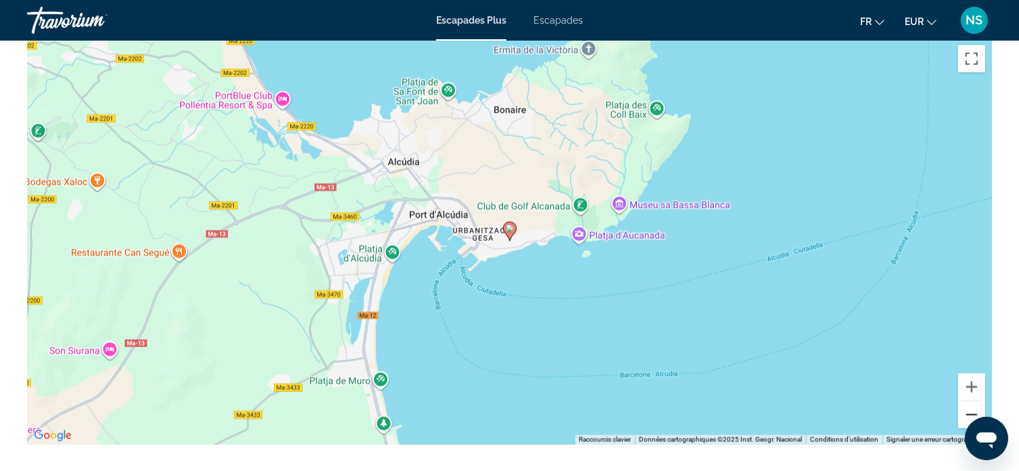
click at [963, 417] on button "Zoom arrière" at bounding box center [971, 414] width 27 height 27
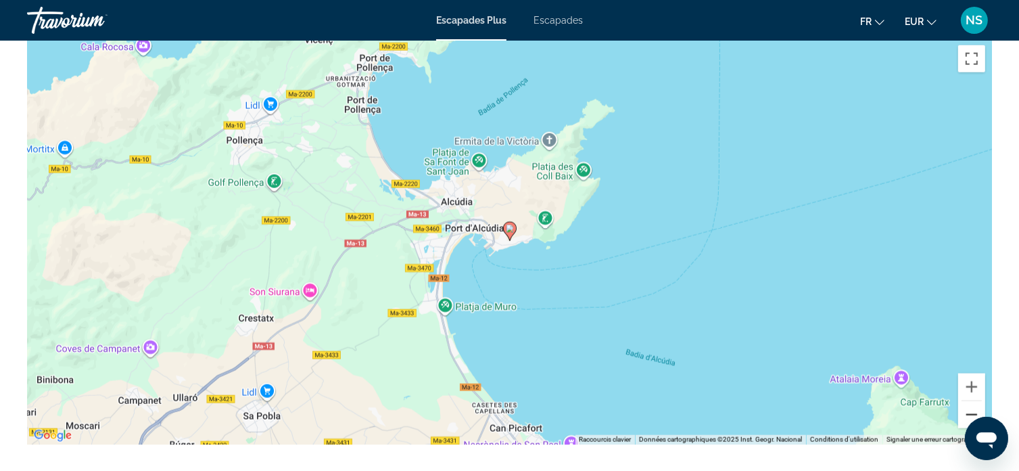
click at [963, 417] on button "Zoom arrière" at bounding box center [971, 414] width 27 height 27
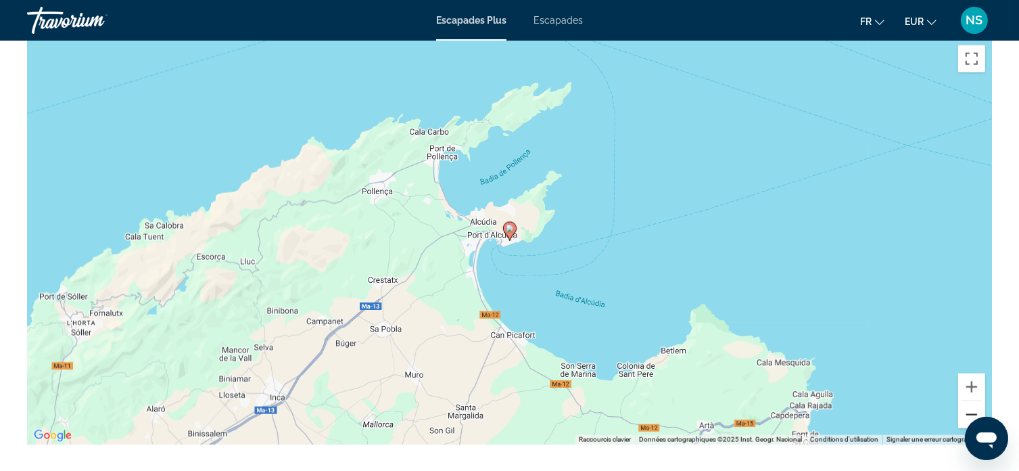
click at [961, 418] on button "Zoom arrière" at bounding box center [971, 414] width 27 height 27
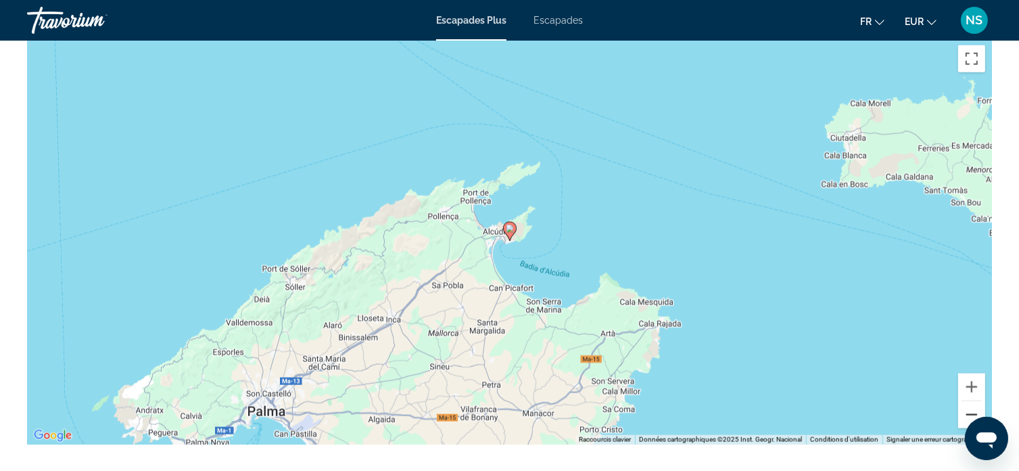
click at [961, 418] on button "Zoom arrière" at bounding box center [971, 414] width 27 height 27
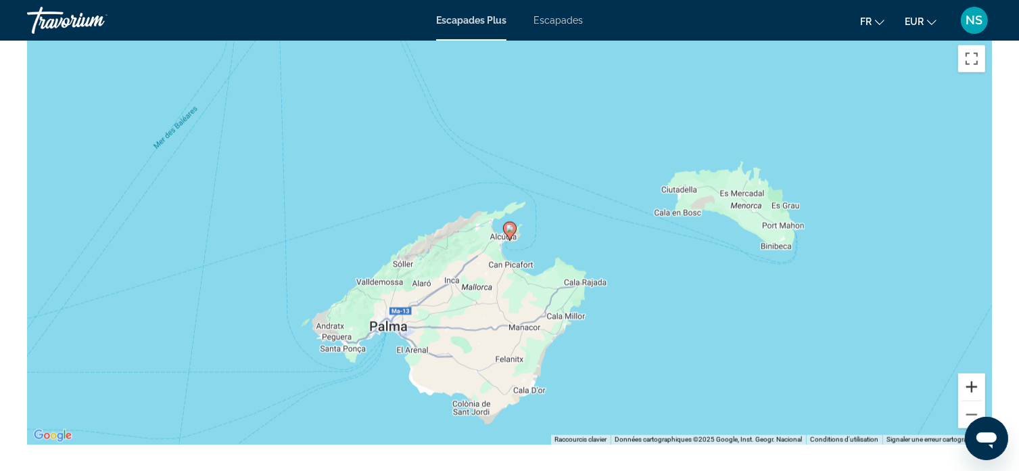
click at [968, 392] on button "Zoom avant" at bounding box center [971, 386] width 27 height 27
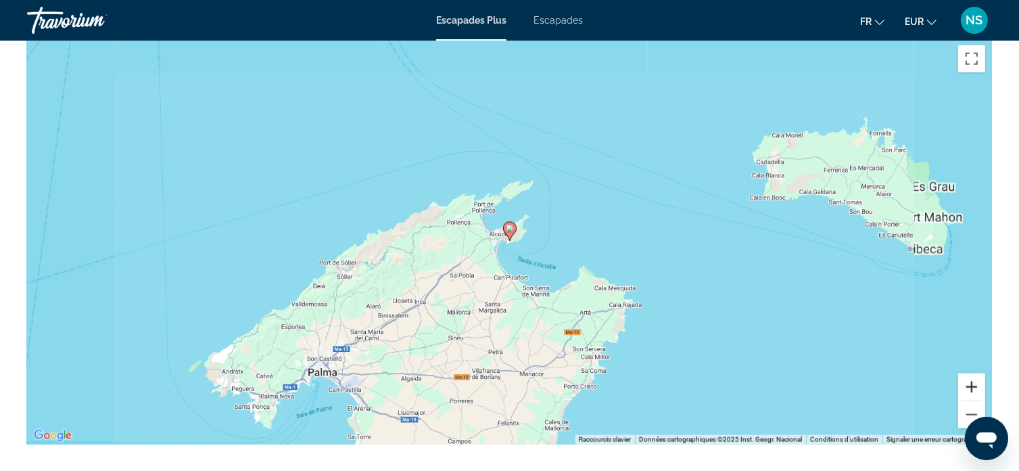
click at [968, 392] on button "Zoom avant" at bounding box center [971, 386] width 27 height 27
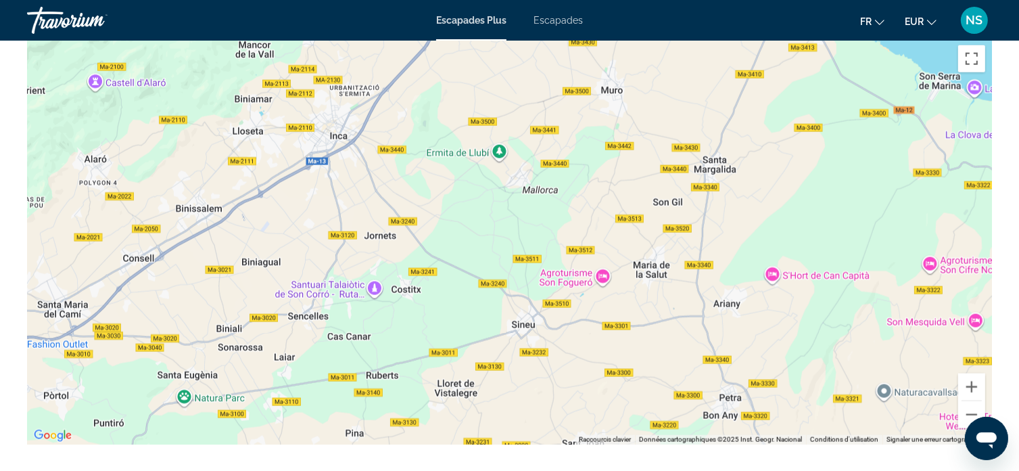
drag, startPoint x: 413, startPoint y: 292, endPoint x: 632, endPoint y: -63, distance: 417.6
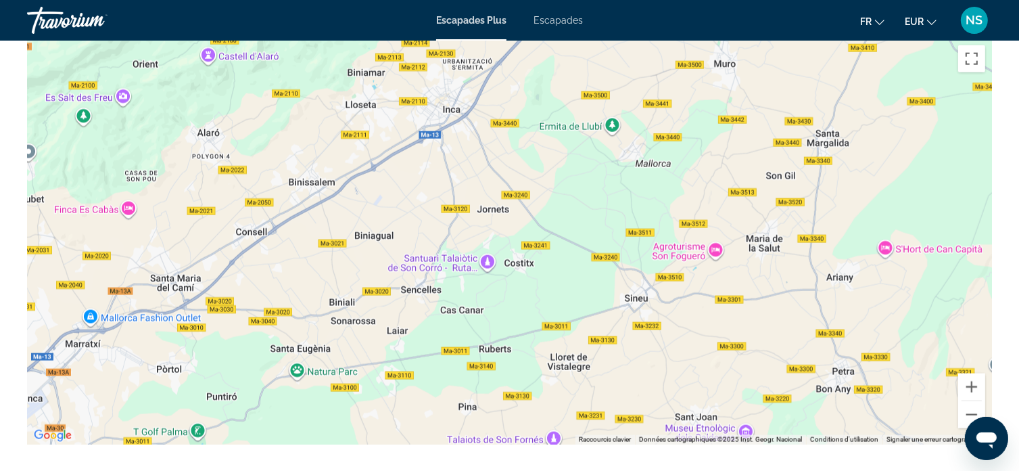
drag, startPoint x: 316, startPoint y: 330, endPoint x: 383, endPoint y: 332, distance: 67.0
click at [383, 332] on div "Contenu principal" at bounding box center [509, 242] width 965 height 406
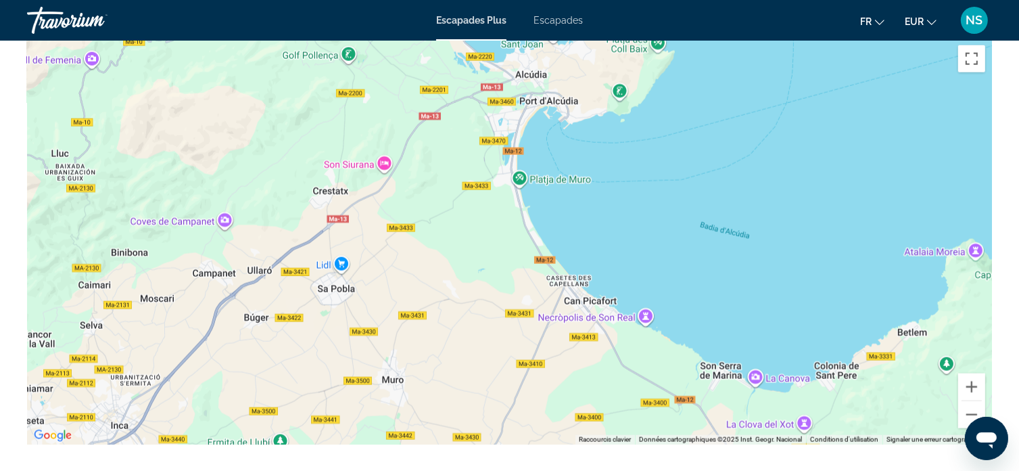
drag, startPoint x: 768, startPoint y: 88, endPoint x: 490, endPoint y: 373, distance: 398.9
click at [487, 375] on div "Contenu principal" at bounding box center [509, 242] width 965 height 406
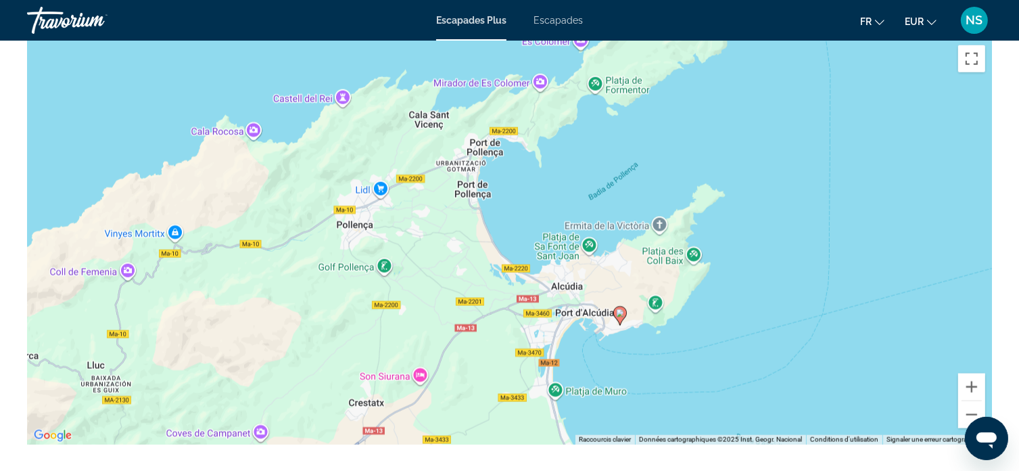
drag, startPoint x: 490, startPoint y: 118, endPoint x: 510, endPoint y: 344, distance: 226.8
click at [510, 344] on div "Pour activer le glissement avec le clavier, appuyez sur Alt+Entrée. Une fois ce…" at bounding box center [509, 242] width 965 height 406
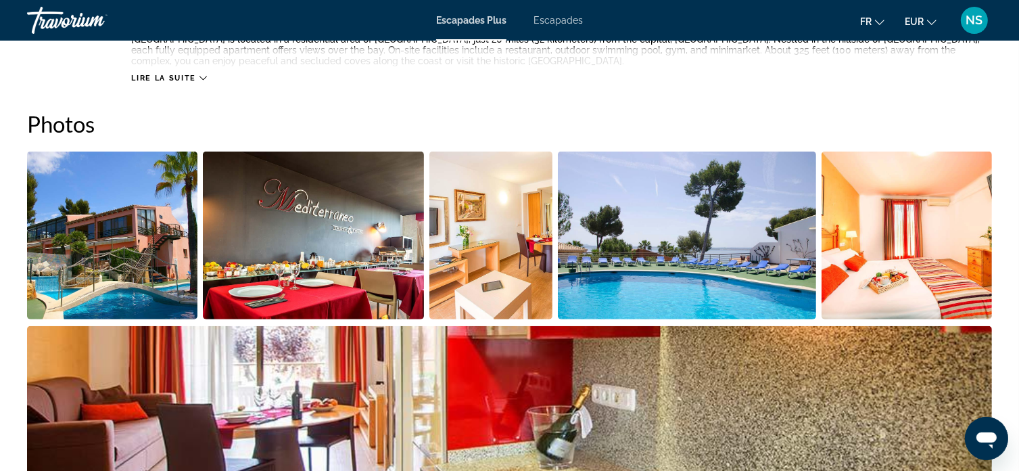
scroll to position [580, 0]
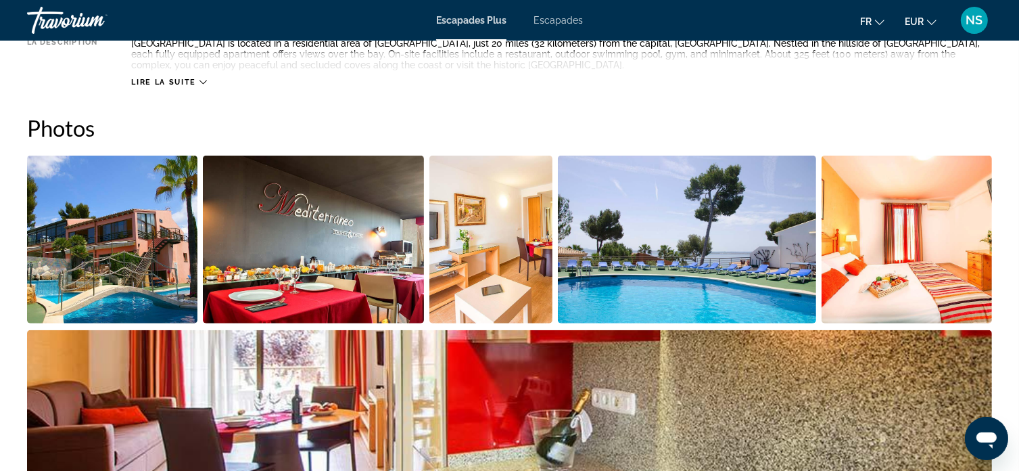
click at [75, 284] on img "Open full-screen image slider" at bounding box center [112, 240] width 170 height 168
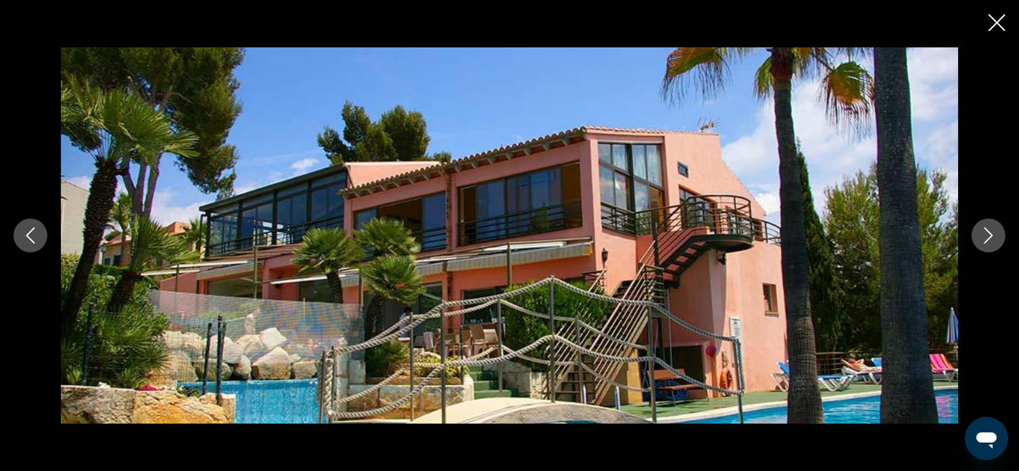
scroll to position [648, 0]
click at [982, 232] on icon "Next image" at bounding box center [989, 235] width 16 height 16
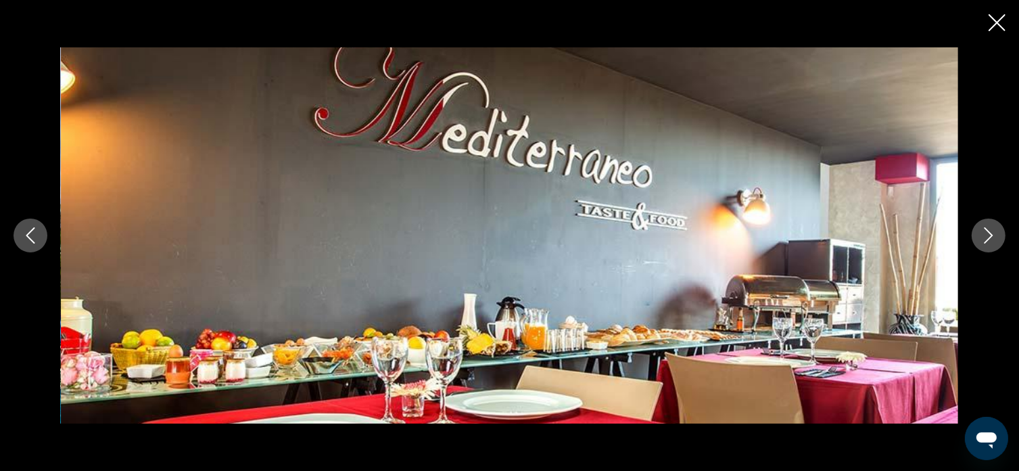
click at [982, 232] on icon "Next image" at bounding box center [989, 235] width 16 height 16
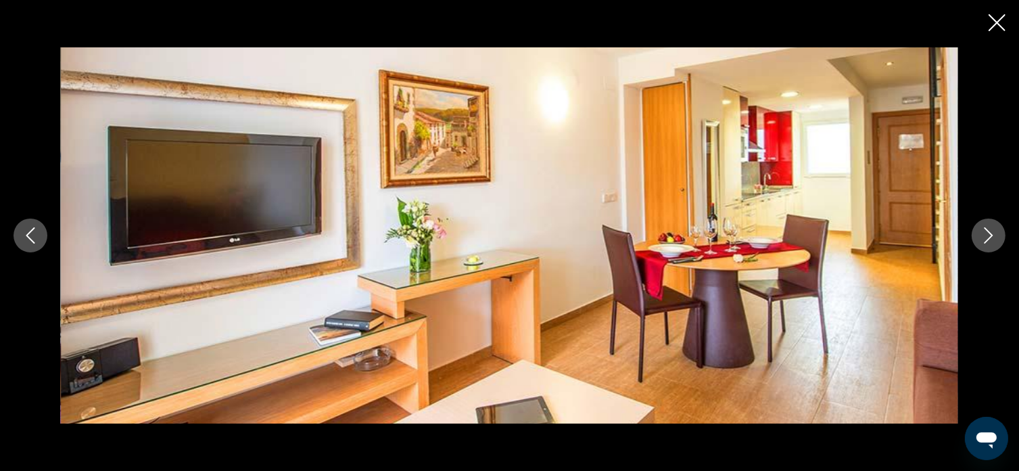
click at [982, 232] on icon "Next image" at bounding box center [989, 235] width 16 height 16
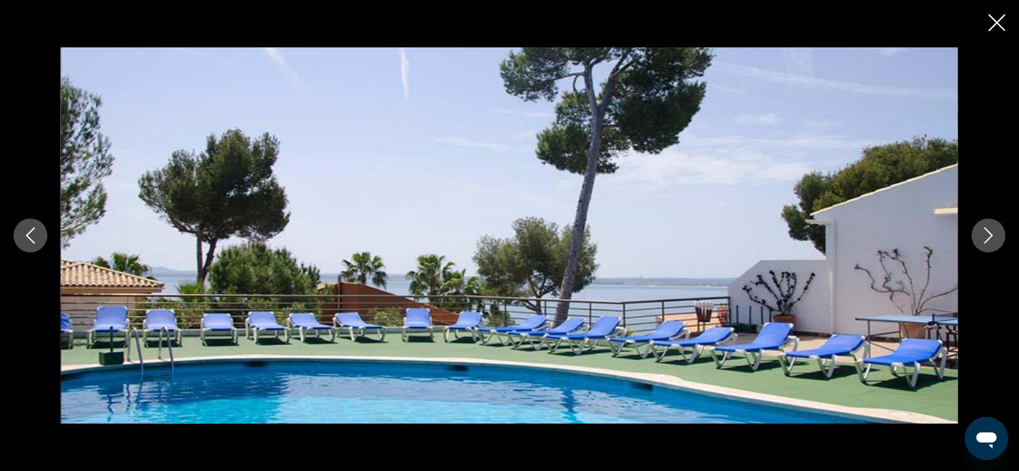
click at [982, 232] on icon "Next image" at bounding box center [989, 235] width 16 height 16
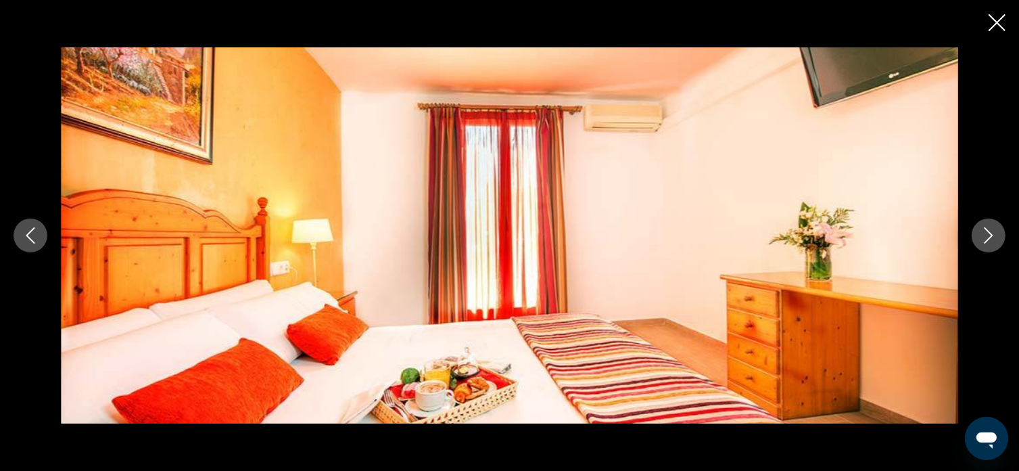
click at [982, 232] on icon "Next image" at bounding box center [989, 235] width 16 height 16
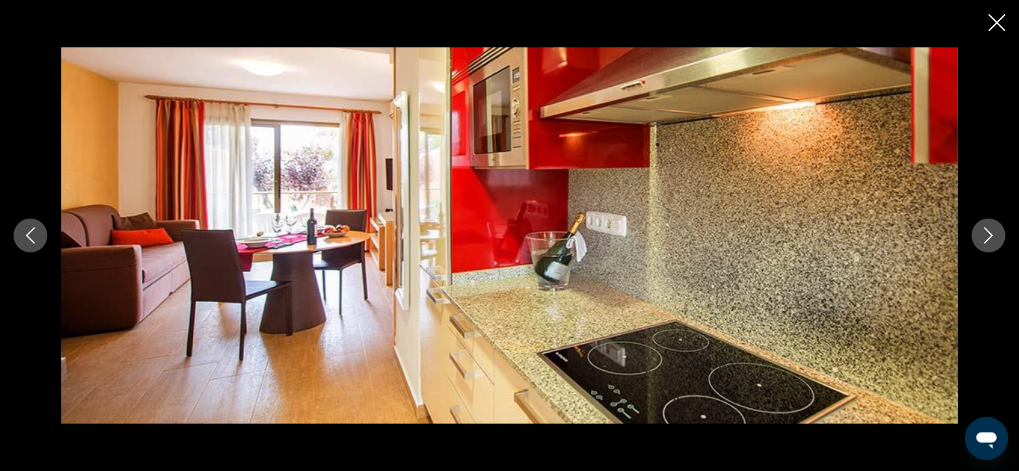
click at [982, 232] on icon "Next image" at bounding box center [989, 235] width 16 height 16
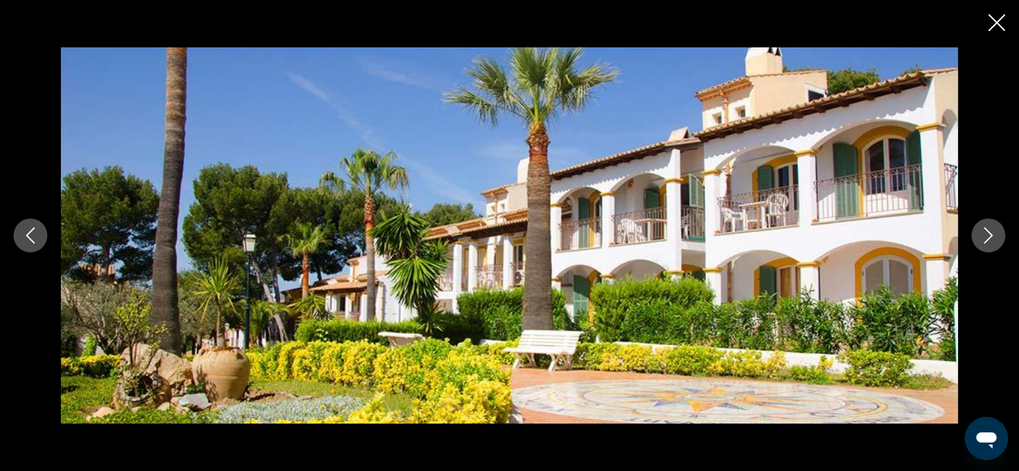
click at [982, 233] on icon "Next image" at bounding box center [989, 235] width 16 height 16
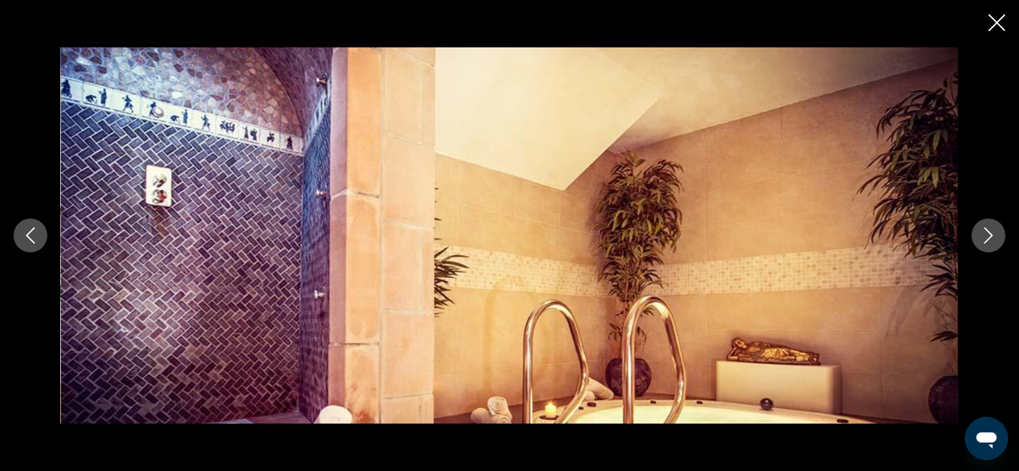
click at [982, 233] on icon "Next image" at bounding box center [989, 235] width 16 height 16
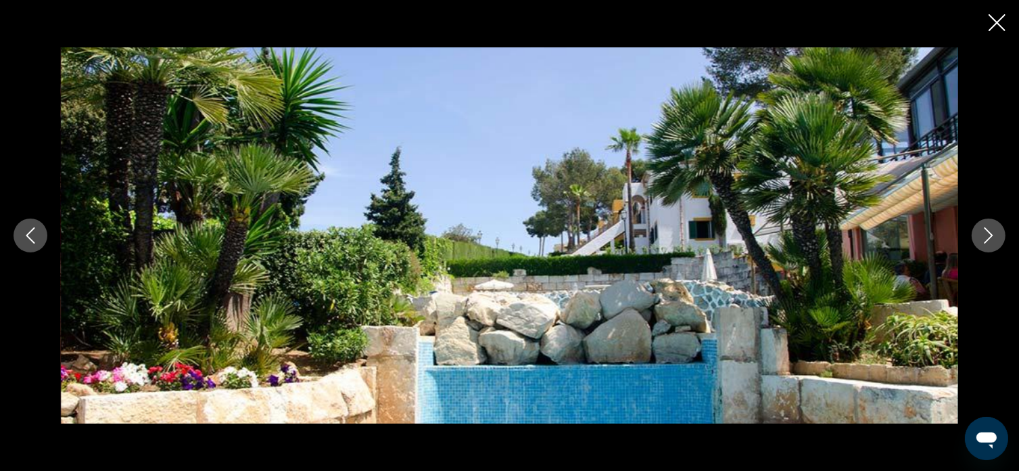
click at [982, 233] on icon "Next image" at bounding box center [989, 235] width 16 height 16
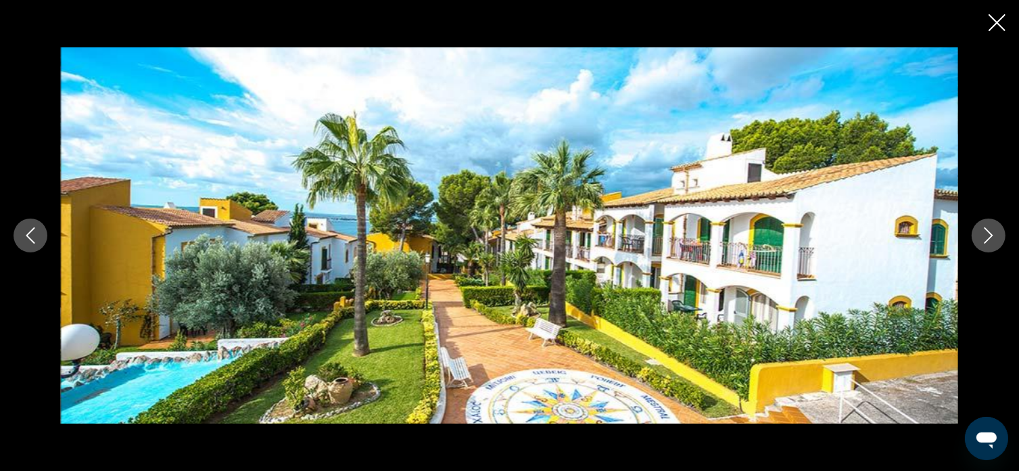
click at [982, 233] on icon "Next image" at bounding box center [989, 235] width 16 height 16
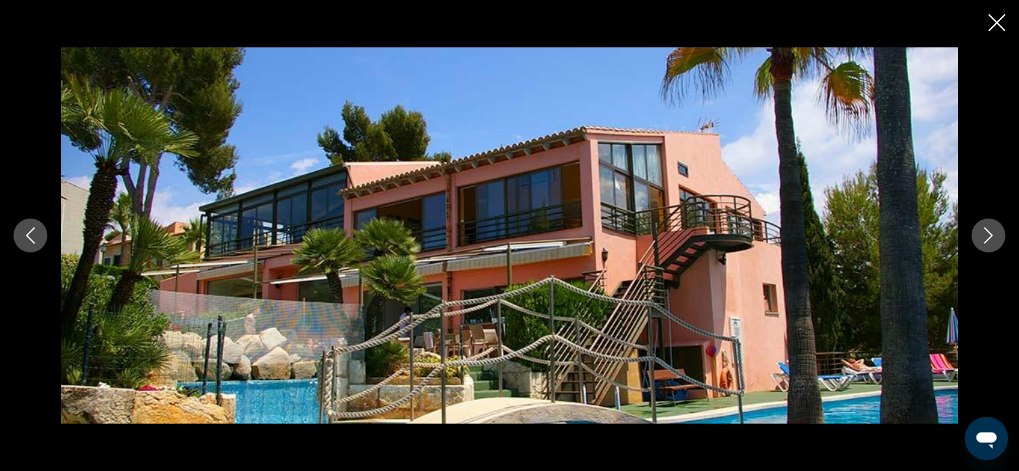
click at [982, 233] on icon "Next image" at bounding box center [989, 235] width 16 height 16
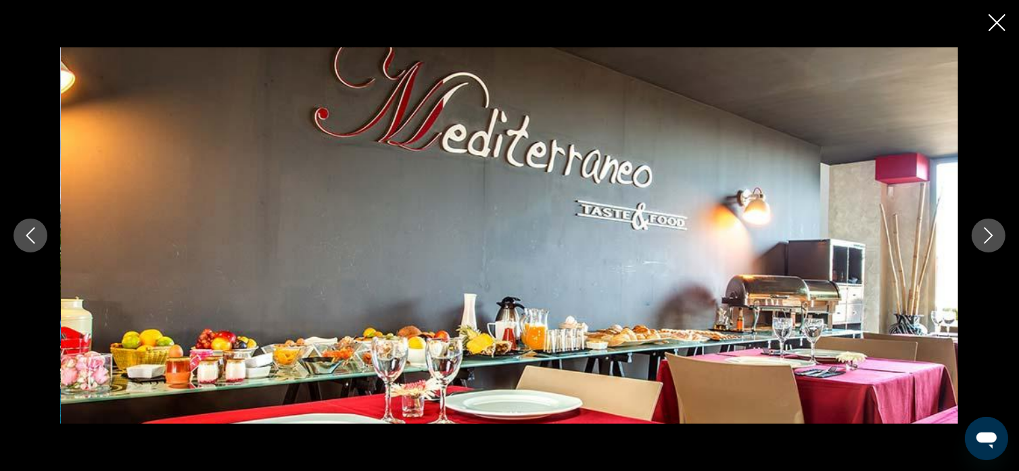
click at [996, 24] on icon "Close slideshow" at bounding box center [997, 22] width 17 height 17
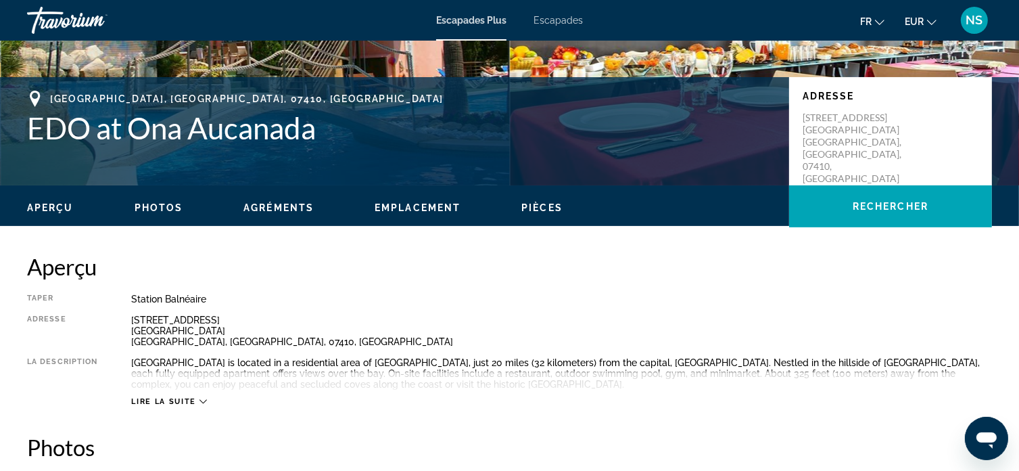
scroll to position [252, 0]
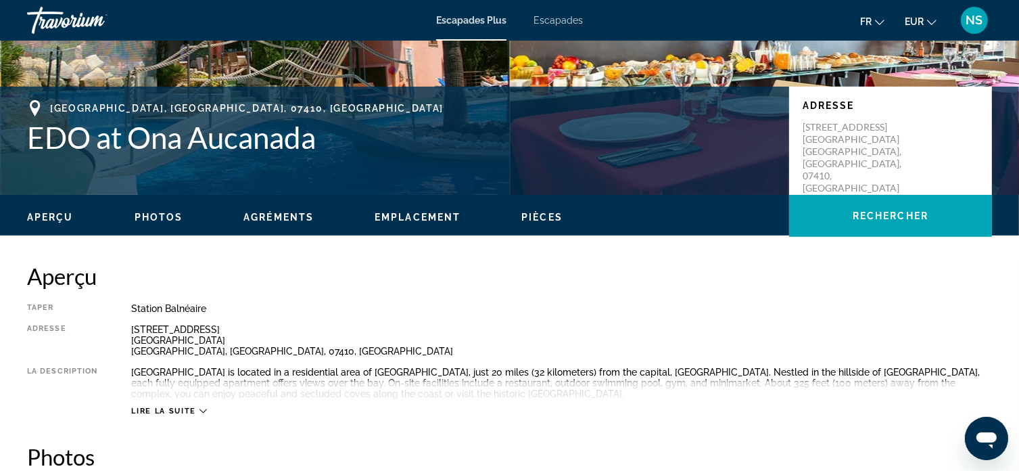
click at [201, 413] on icon "Contenu principal" at bounding box center [203, 410] width 7 height 7
